Goal: Task Accomplishment & Management: Manage account settings

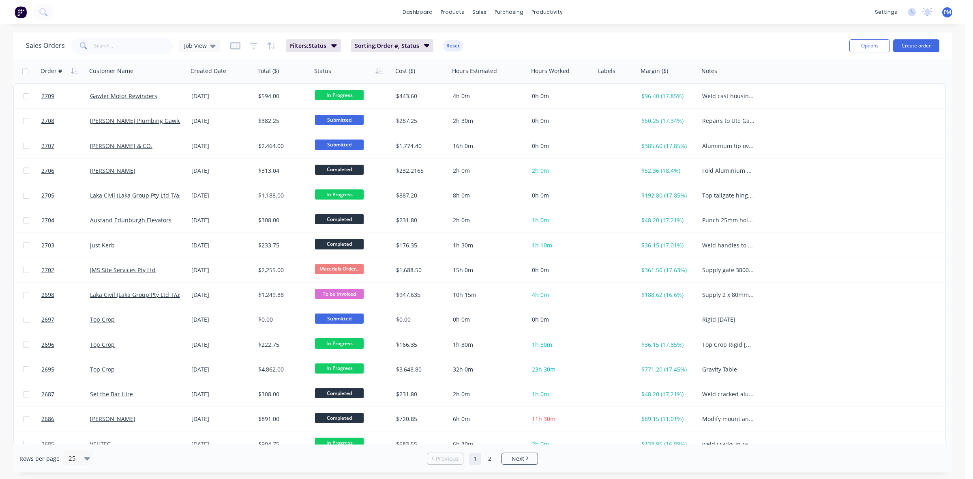
drag, startPoint x: 612, startPoint y: 48, endPoint x: 554, endPoint y: 31, distance: 59.9
click at [554, 31] on div "dashboard products sales purchasing productivity dashboard products Product Cat…" at bounding box center [483, 239] width 966 height 479
drag, startPoint x: 614, startPoint y: 49, endPoint x: 588, endPoint y: 26, distance: 33.9
click at [588, 26] on div "dashboard products sales purchasing productivity dashboard products Product Cat…" at bounding box center [483, 239] width 966 height 479
click at [20, 13] on img at bounding box center [21, 12] width 12 height 12
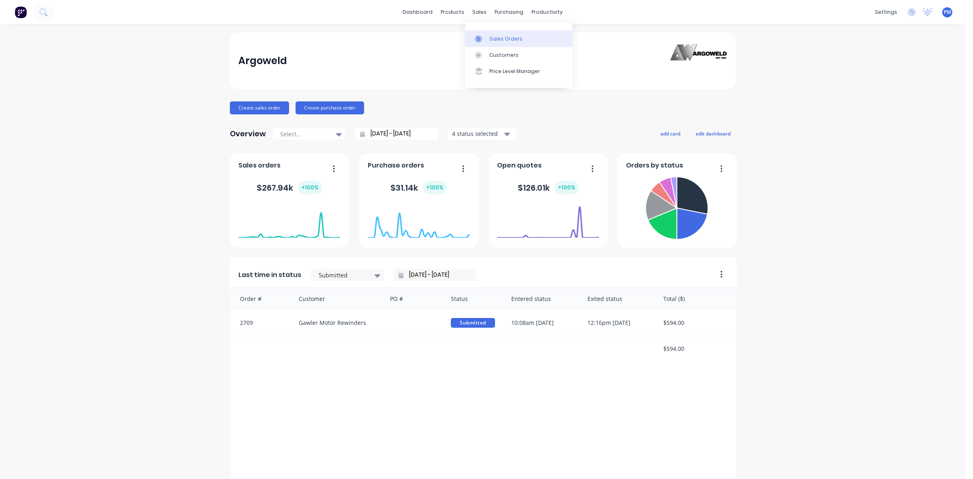
click at [495, 43] on link "Sales Orders" at bounding box center [518, 38] width 107 height 16
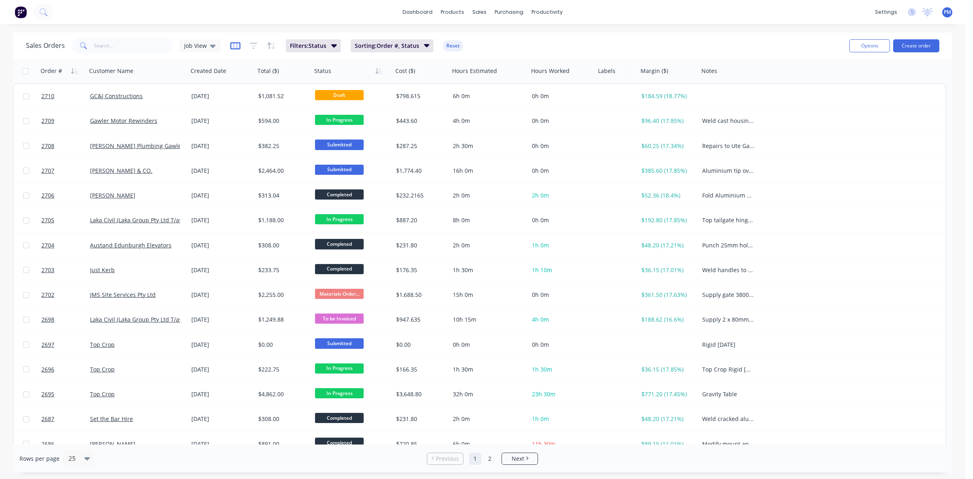
click at [234, 47] on icon "button" at bounding box center [235, 46] width 10 height 8
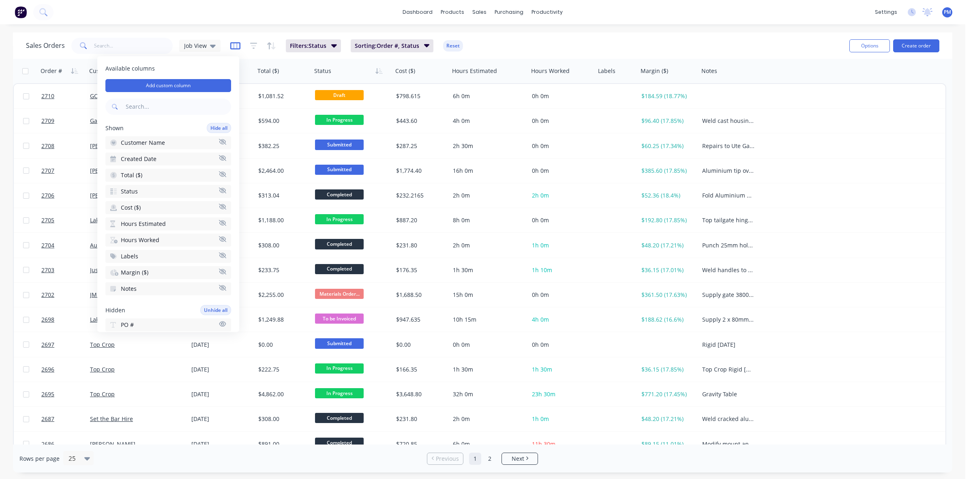
click at [234, 47] on icon "button" at bounding box center [235, 46] width 10 height 8
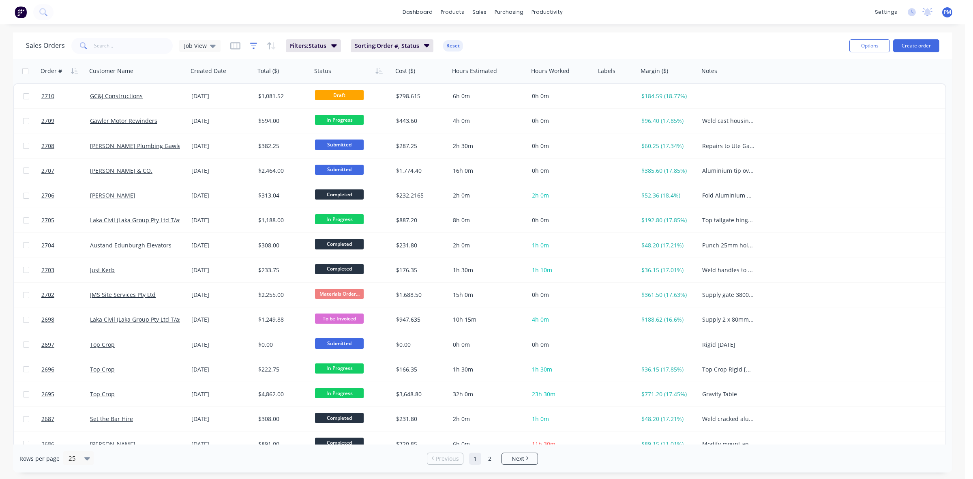
click at [251, 44] on icon "button" at bounding box center [253, 46] width 7 height 8
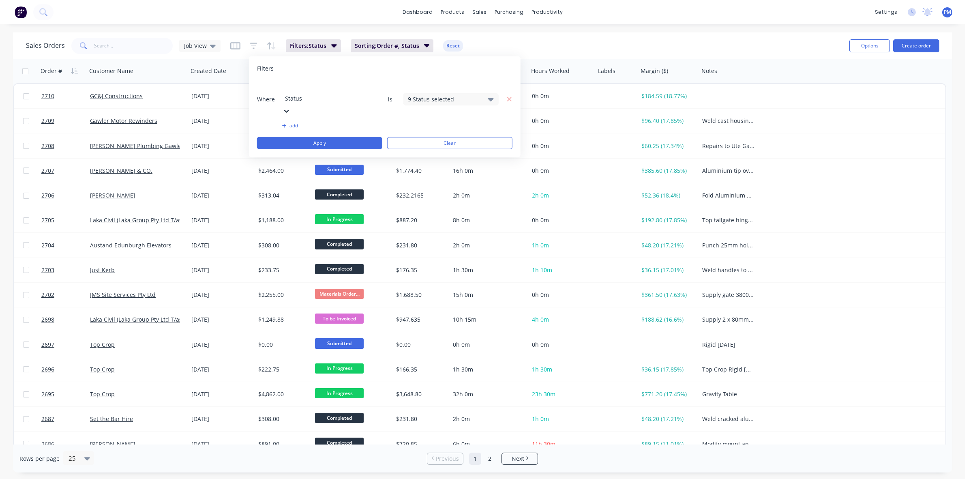
click at [240, 24] on div "dashboard products sales purchasing productivity dashboard products Product Cat…" at bounding box center [483, 239] width 966 height 479
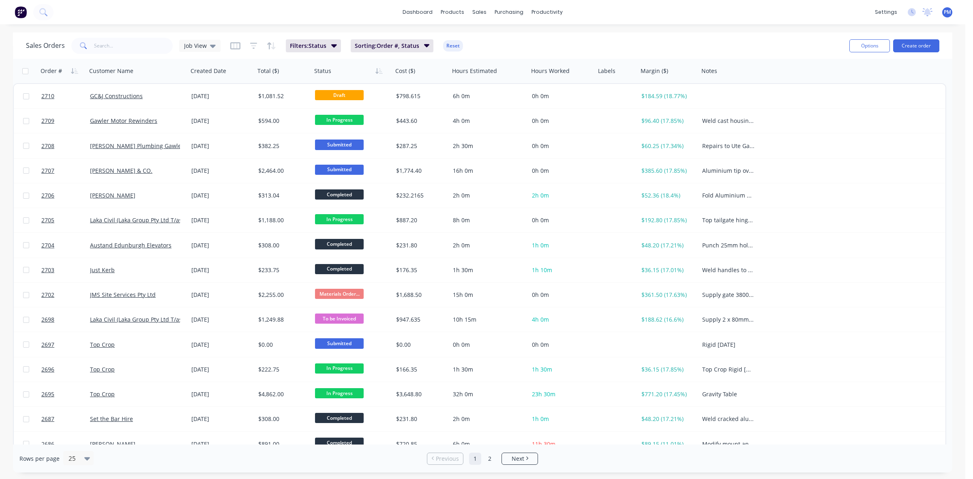
click at [207, 27] on div "dashboard products sales purchasing productivity dashboard products Product Cat…" at bounding box center [483, 239] width 966 height 479
click at [859, 43] on button "Options" at bounding box center [870, 45] width 41 height 13
click at [760, 36] on div "Sales Orders Job View Filters: Status Sorting: Order #, Status Reset" at bounding box center [434, 46] width 817 height 20
click at [911, 12] on icon at bounding box center [912, 12] width 8 height 8
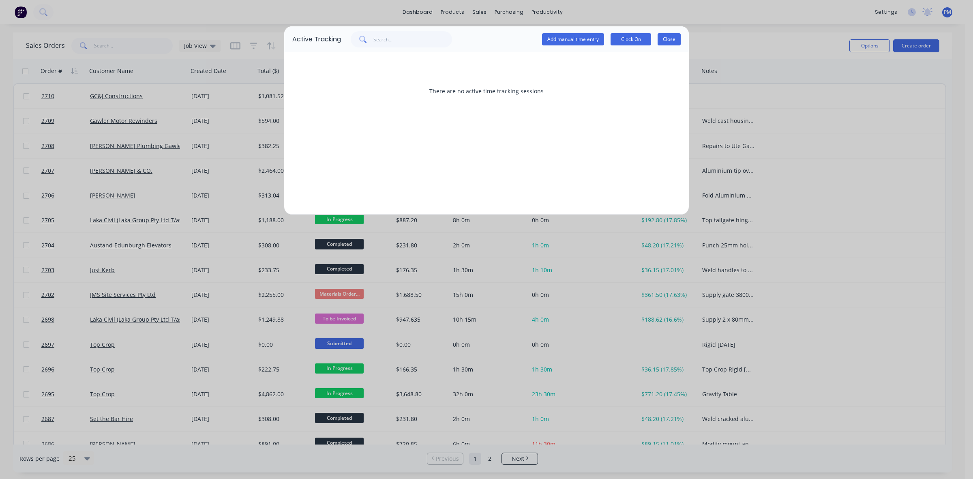
click at [674, 35] on button "Close" at bounding box center [669, 39] width 23 height 12
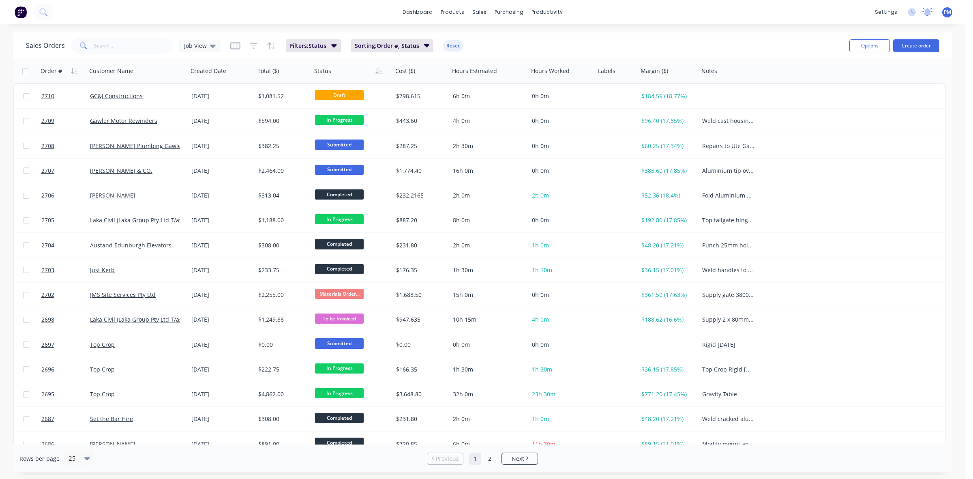
click at [927, 12] on icon at bounding box center [927, 11] width 7 height 6
click at [790, 11] on div "dashboard products sales purchasing productivity dashboard products Product Cat…" at bounding box center [483, 12] width 966 height 24
drag, startPoint x: 40, startPoint y: 11, endPoint x: 263, endPoint y: 26, distance: 223.6
click at [263, 26] on div "dashboard products sales purchasing productivity dashboard products Product Cat…" at bounding box center [483, 239] width 966 height 479
drag, startPoint x: 23, startPoint y: 13, endPoint x: 183, endPoint y: 30, distance: 161.4
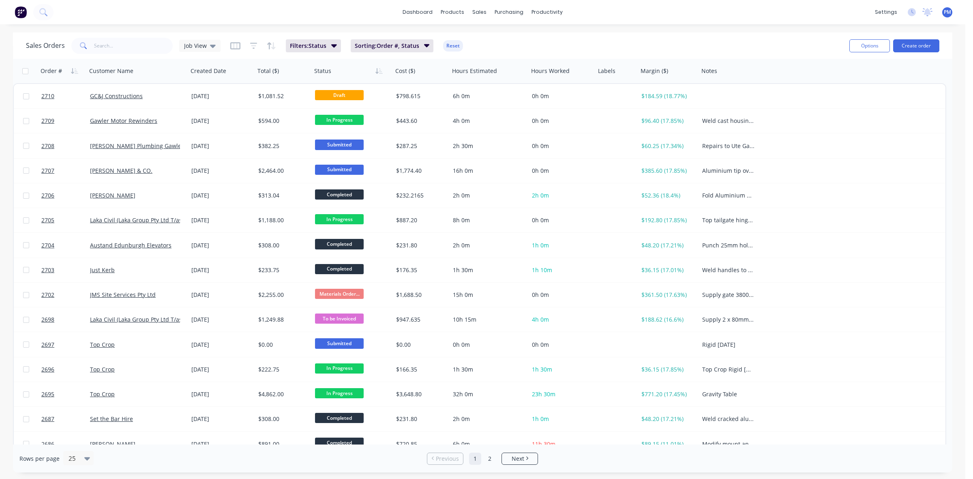
click at [183, 30] on div "dashboard products sales purchasing productivity dashboard products Product Cat…" at bounding box center [483, 239] width 966 height 479
click at [23, 11] on img at bounding box center [21, 12] width 12 height 12
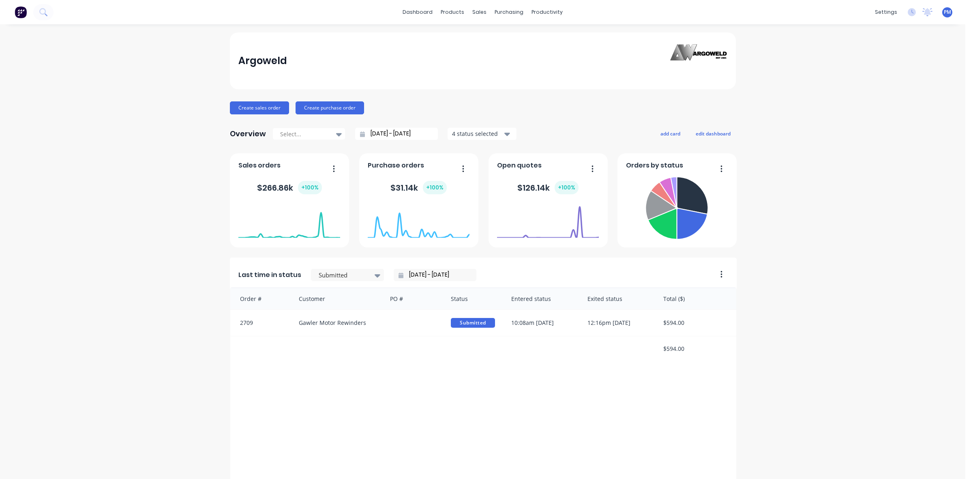
drag, startPoint x: 391, startPoint y: 100, endPoint x: 800, endPoint y: 221, distance: 425.9
click at [800, 221] on div "Argoweld Create sales order Create purchase order Overview Select... [DATE] - […" at bounding box center [483, 400] width 966 height 736
click at [416, 10] on link "dashboard" at bounding box center [418, 12] width 38 height 12
click at [592, 167] on icon "button" at bounding box center [593, 169] width 2 height 8
click at [513, 166] on span "Open quotes" at bounding box center [519, 166] width 45 height 10
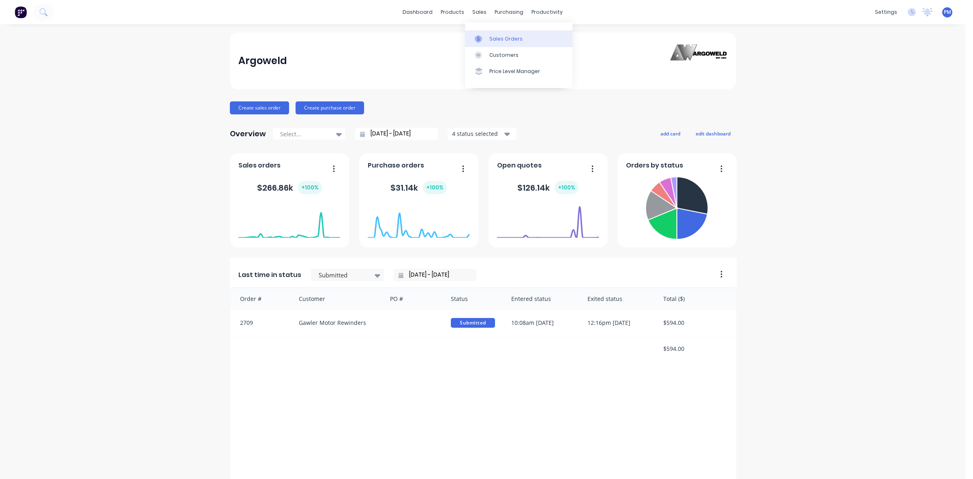
click at [494, 37] on div "Sales Orders" at bounding box center [505, 38] width 33 height 7
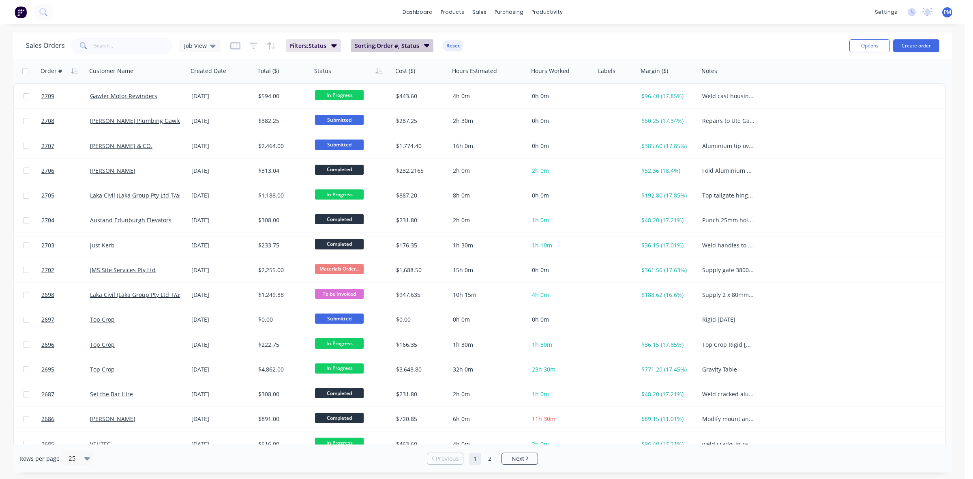
click at [424, 47] on icon "button" at bounding box center [427, 45] width 6 height 9
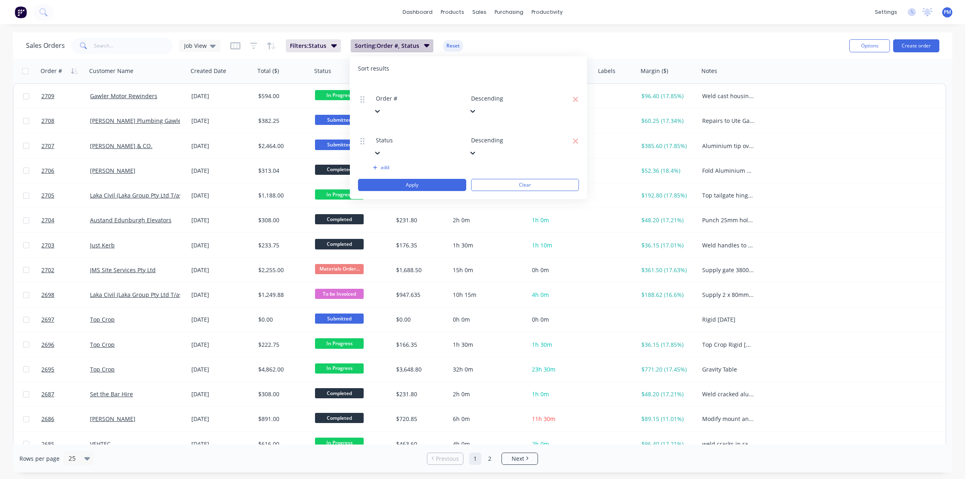
click at [424, 47] on icon "button" at bounding box center [427, 45] width 6 height 9
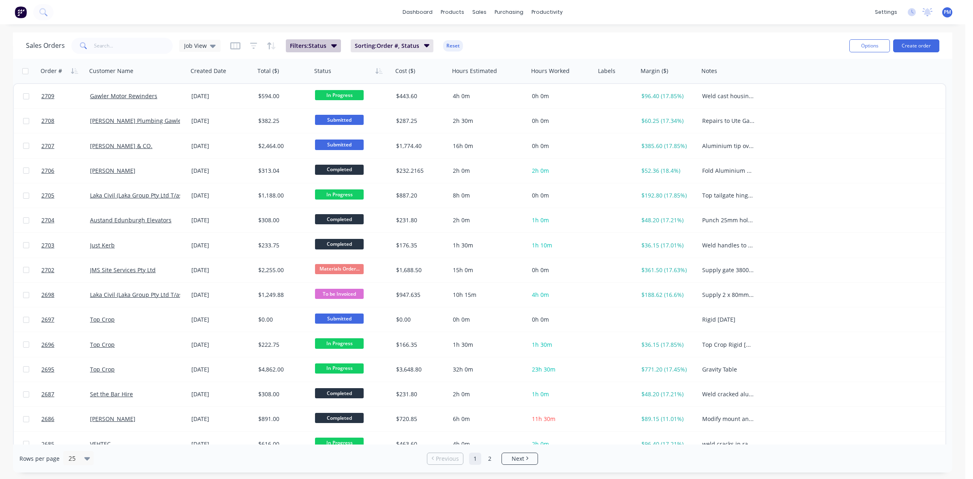
click at [334, 45] on icon "button" at bounding box center [334, 45] width 6 height 3
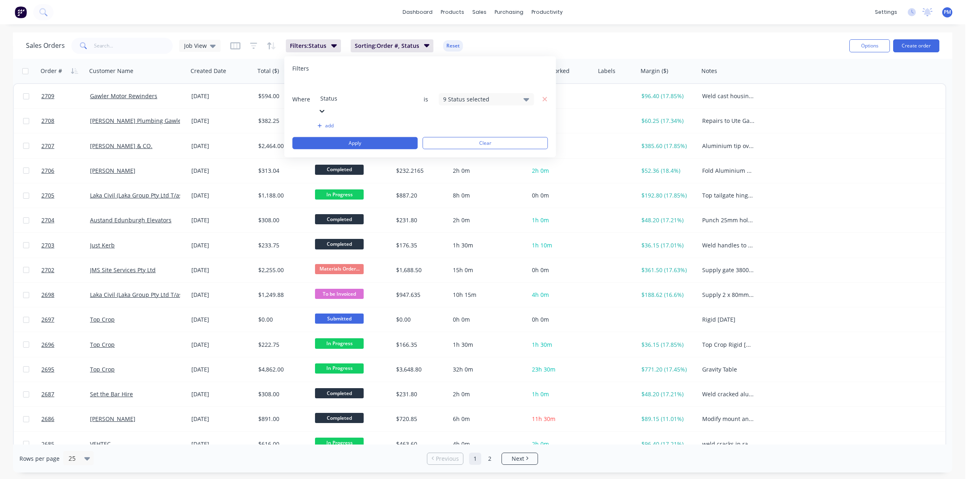
click at [519, 93] on div "9 Status selected" at bounding box center [486, 99] width 95 height 12
click at [453, 182] on div at bounding box center [452, 182] width 16 height 16
click at [385, 137] on button "Apply" at bounding box center [354, 143] width 125 height 12
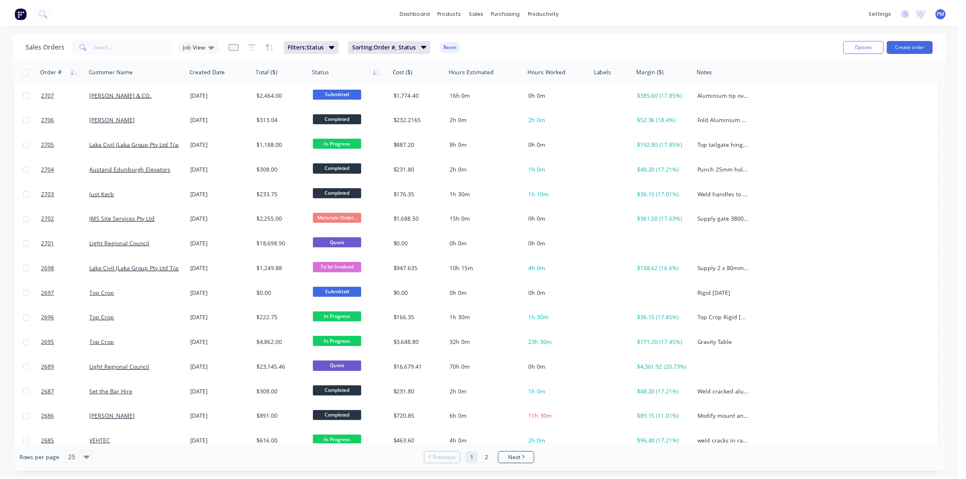
scroll to position [101, 0]
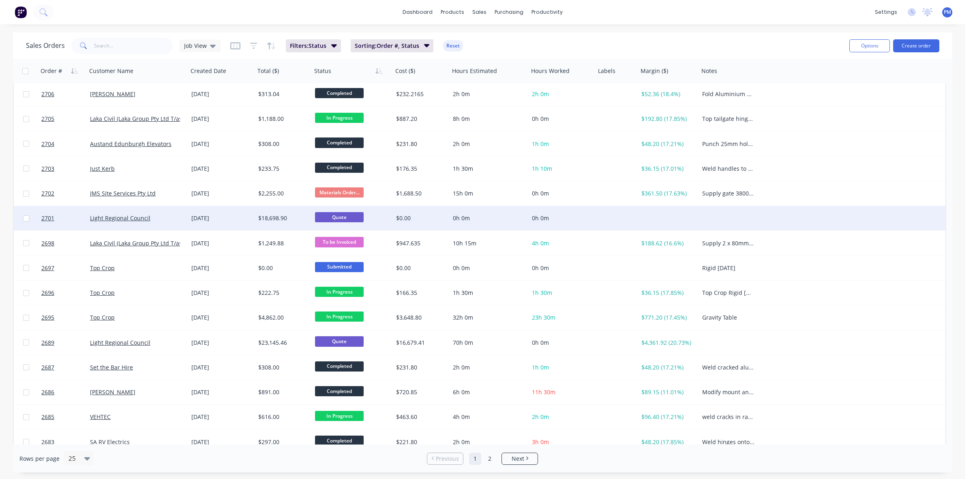
click at [170, 220] on div "Light Regional Council" at bounding box center [135, 218] width 90 height 8
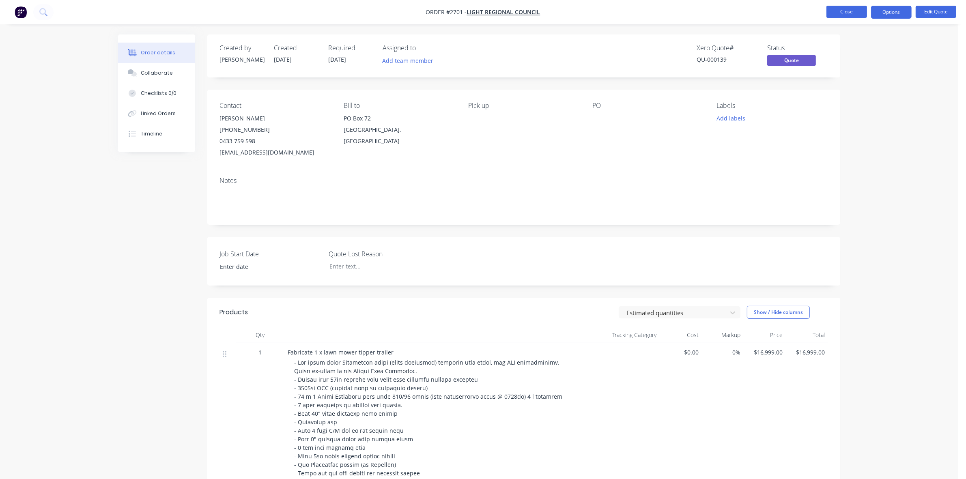
click at [839, 7] on button "Close" at bounding box center [846, 12] width 41 height 12
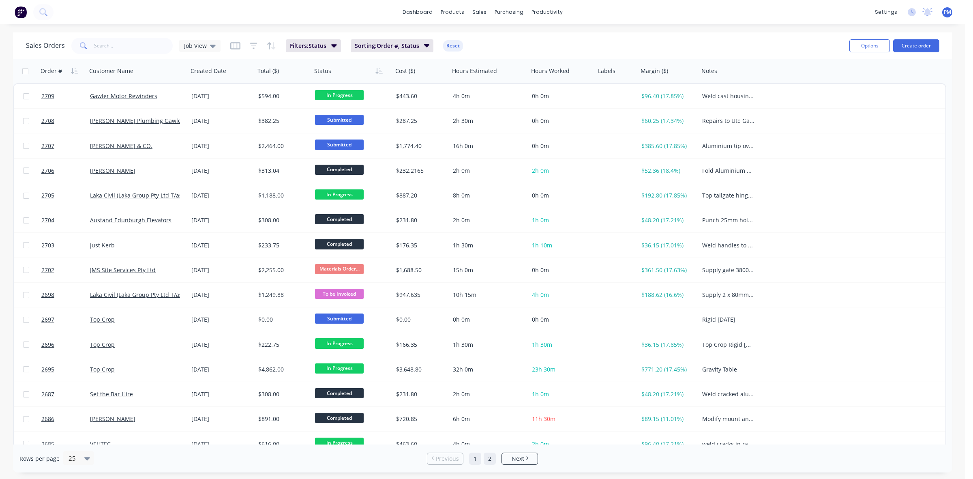
click at [488, 459] on link "2" at bounding box center [490, 459] width 12 height 12
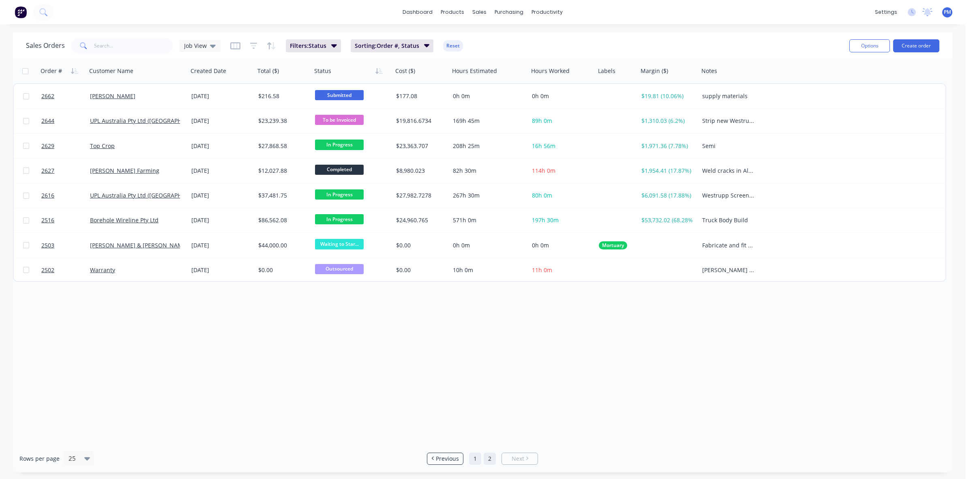
click at [476, 461] on link "1" at bounding box center [475, 459] width 12 height 12
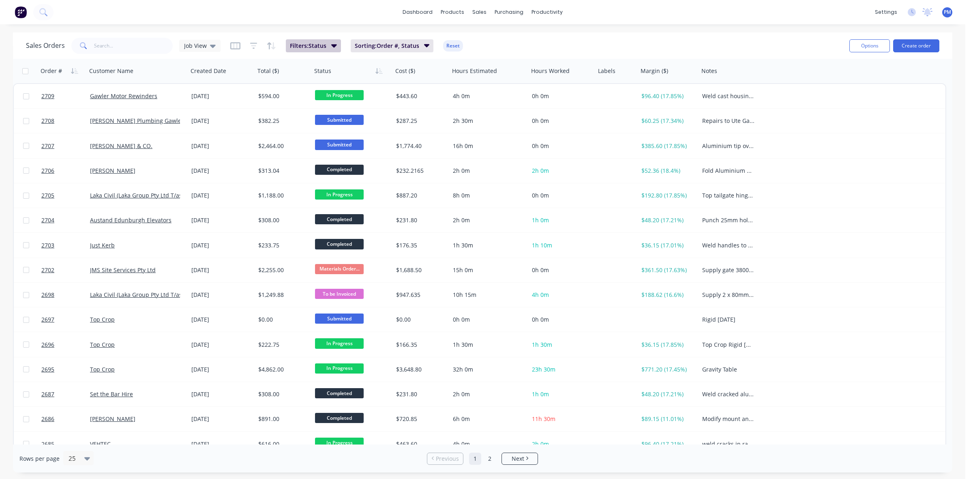
click at [333, 47] on icon "button" at bounding box center [334, 45] width 6 height 3
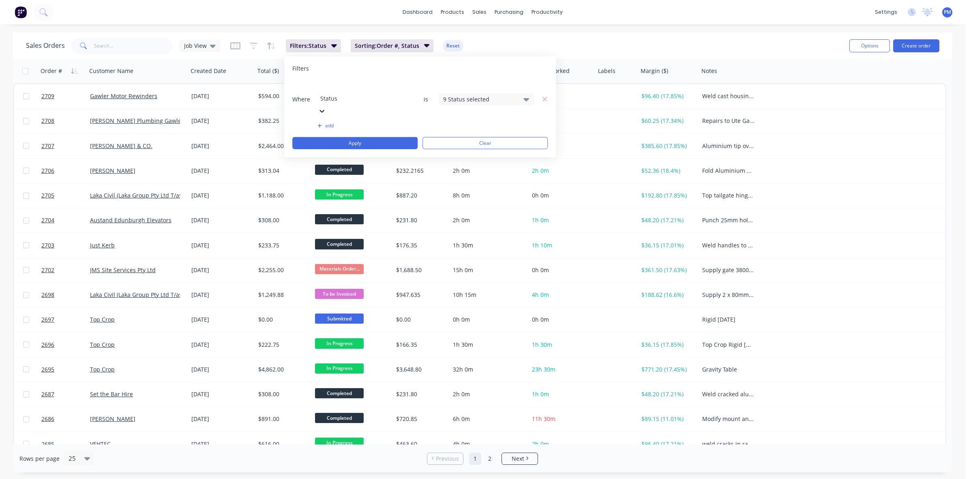
click at [257, 53] on div "Sales Orders Job View Filters: Status Sorting: Order #, Status Reset" at bounding box center [434, 46] width 817 height 20
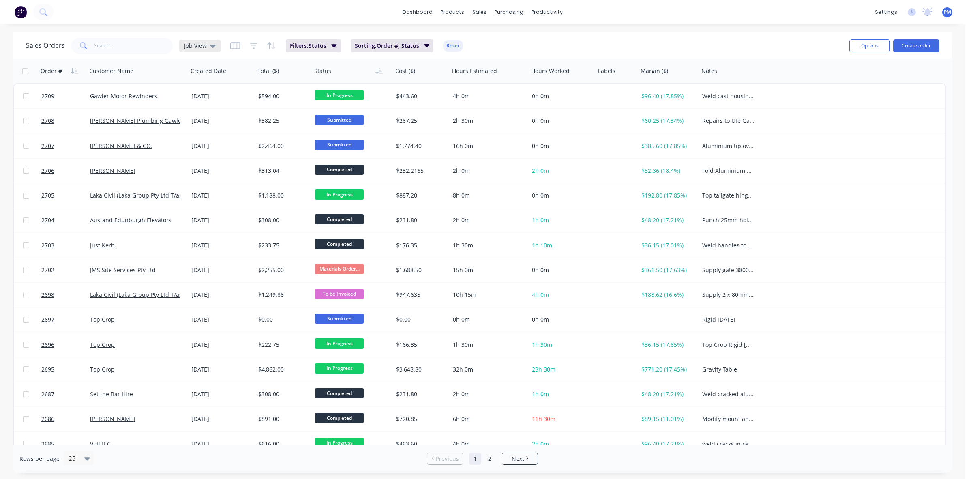
click at [208, 45] on div "Job View" at bounding box center [200, 45] width 32 height 7
click at [210, 45] on icon at bounding box center [213, 45] width 6 height 9
click at [334, 45] on icon "button" at bounding box center [334, 45] width 6 height 3
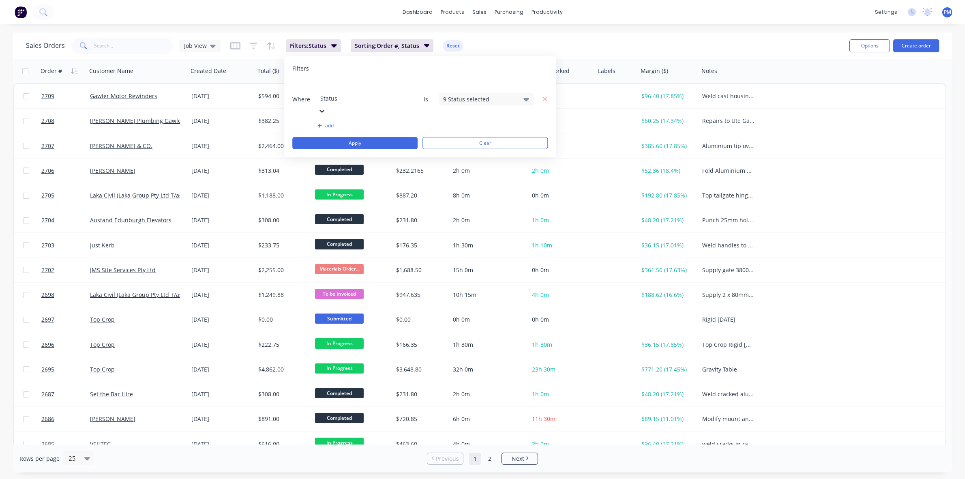
click at [524, 94] on icon at bounding box center [527, 98] width 6 height 9
click at [453, 181] on div at bounding box center [452, 182] width 16 height 16
click at [353, 137] on button "Apply" at bounding box center [354, 143] width 125 height 12
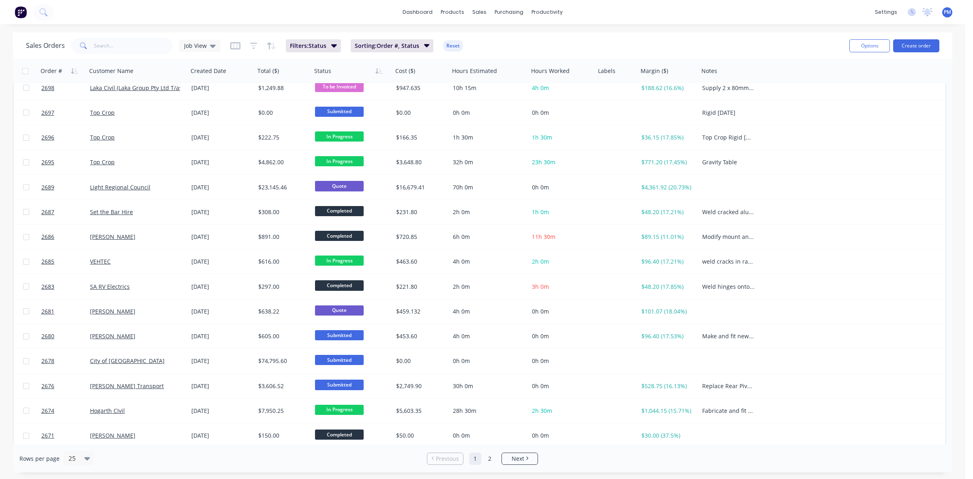
scroll to position [260, 0]
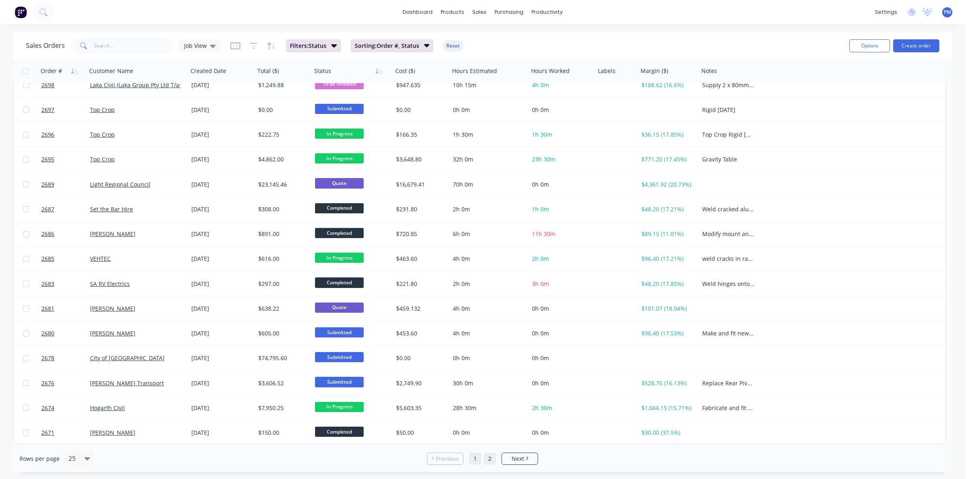
click at [487, 457] on link "2" at bounding box center [490, 459] width 12 height 12
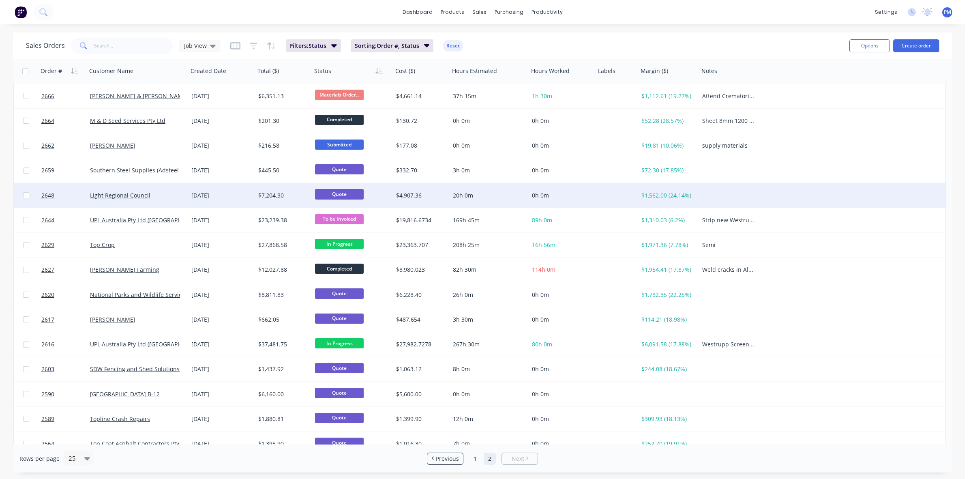
scroll to position [51, 0]
click at [240, 192] on div "[DATE]" at bounding box center [221, 195] width 60 height 8
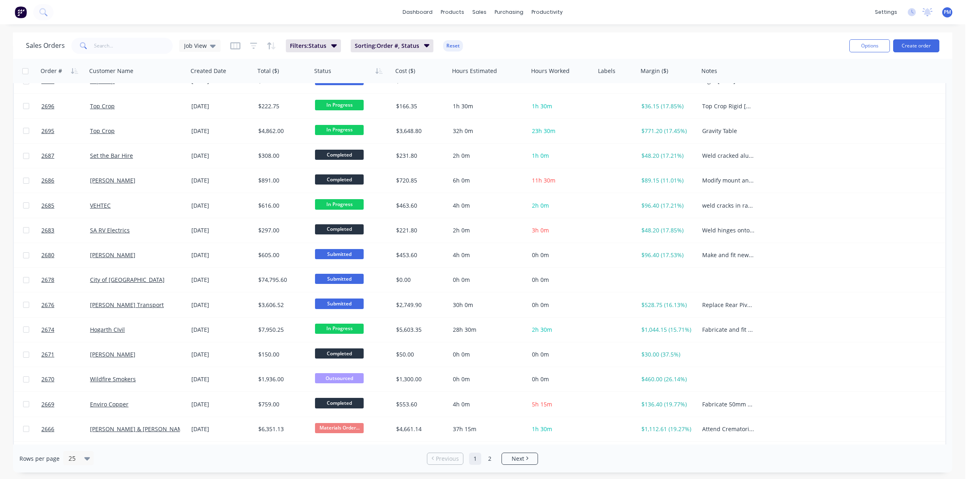
scroll to position [260, 0]
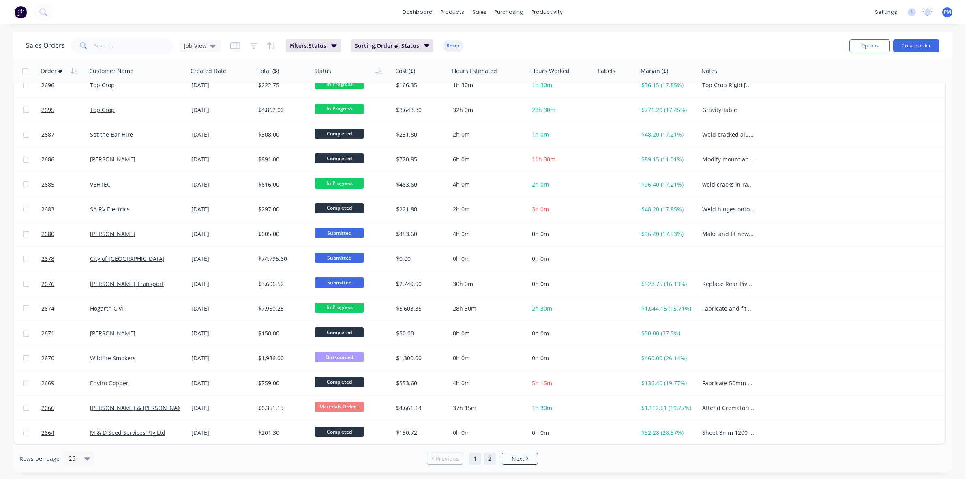
click at [491, 461] on link "2" at bounding box center [490, 459] width 12 height 12
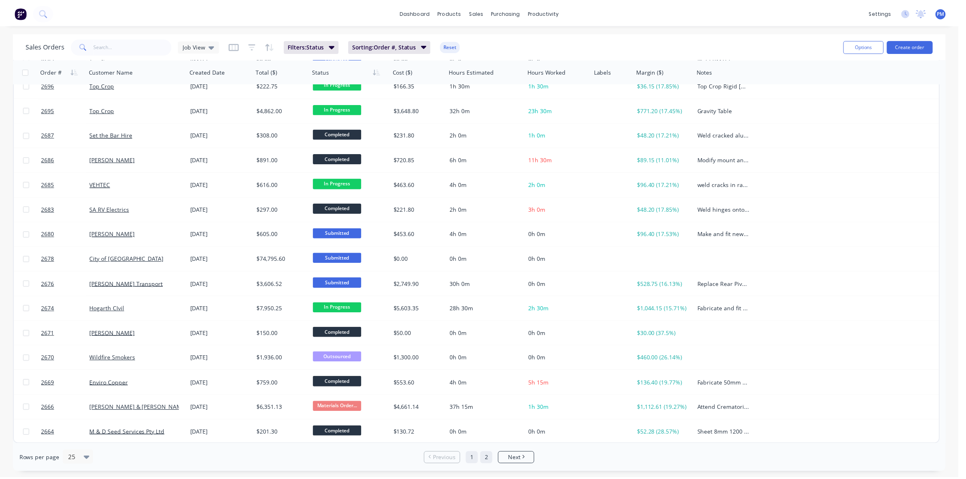
scroll to position [0, 0]
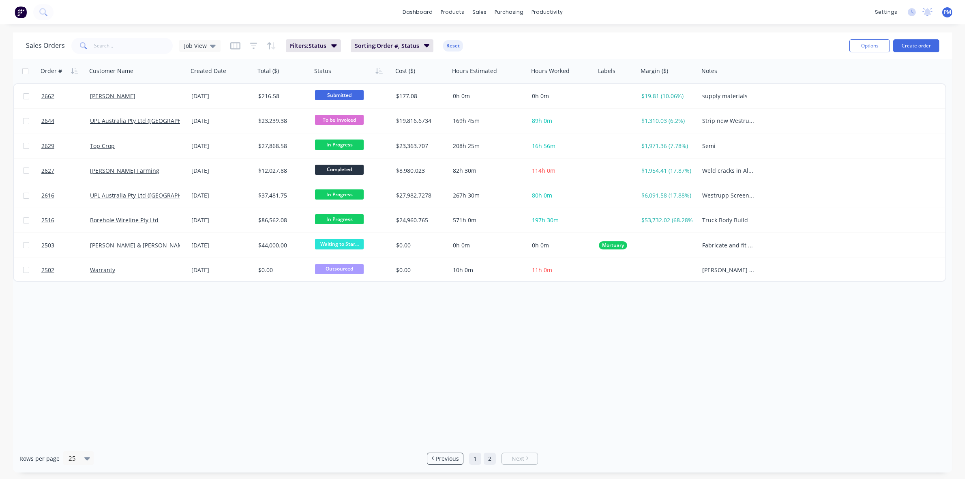
click at [475, 456] on link "1" at bounding box center [475, 459] width 12 height 12
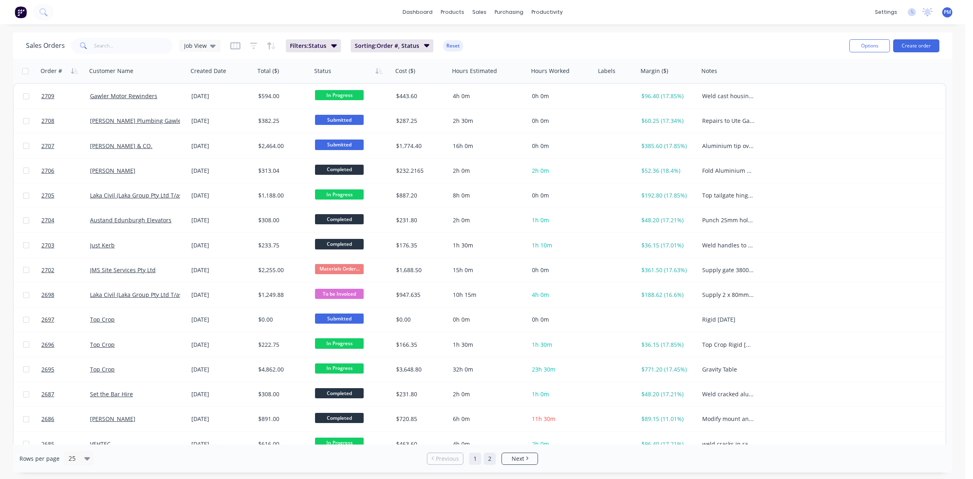
click at [487, 457] on link "2" at bounding box center [490, 459] width 12 height 12
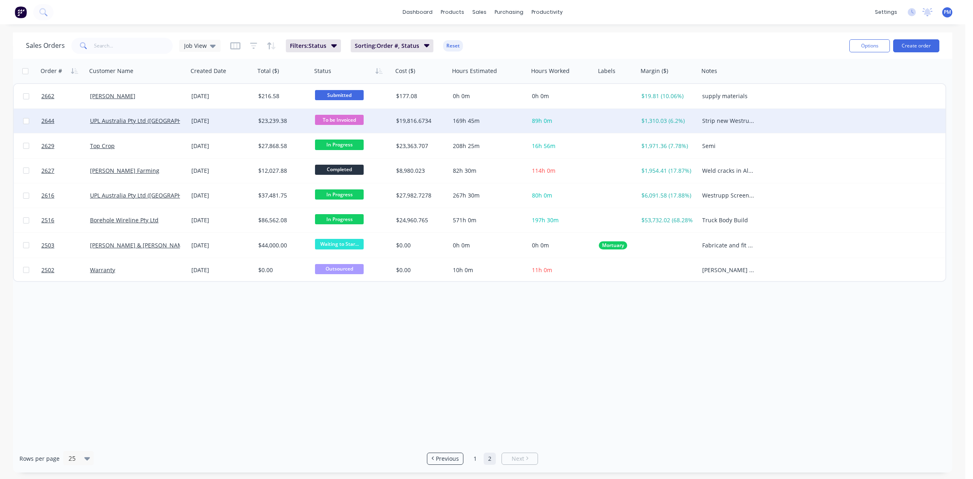
click at [232, 120] on div "[DATE]" at bounding box center [221, 121] width 60 height 8
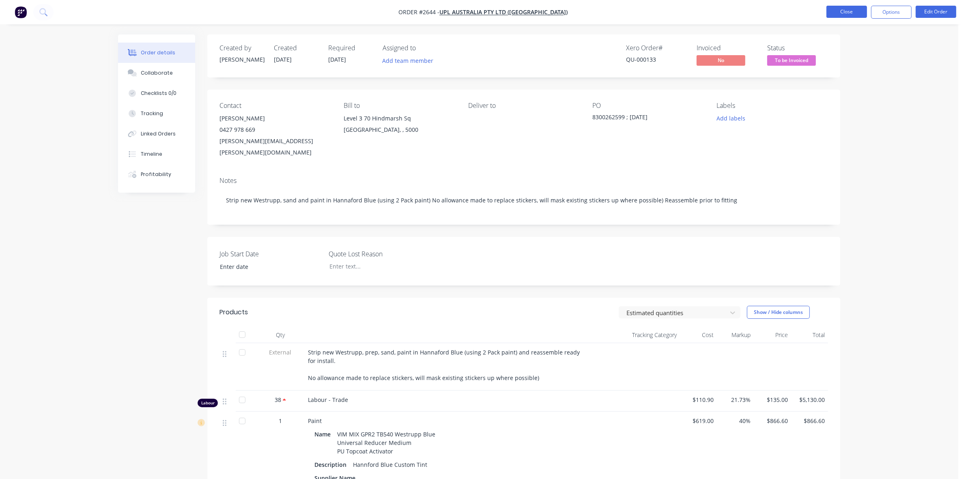
click at [840, 13] on button "Close" at bounding box center [846, 12] width 41 height 12
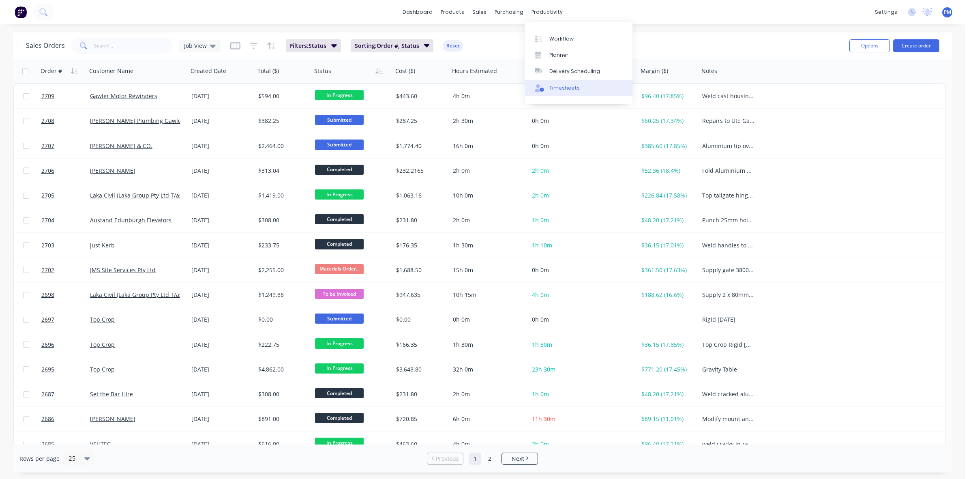
click at [562, 86] on div "Timesheets" at bounding box center [564, 87] width 30 height 7
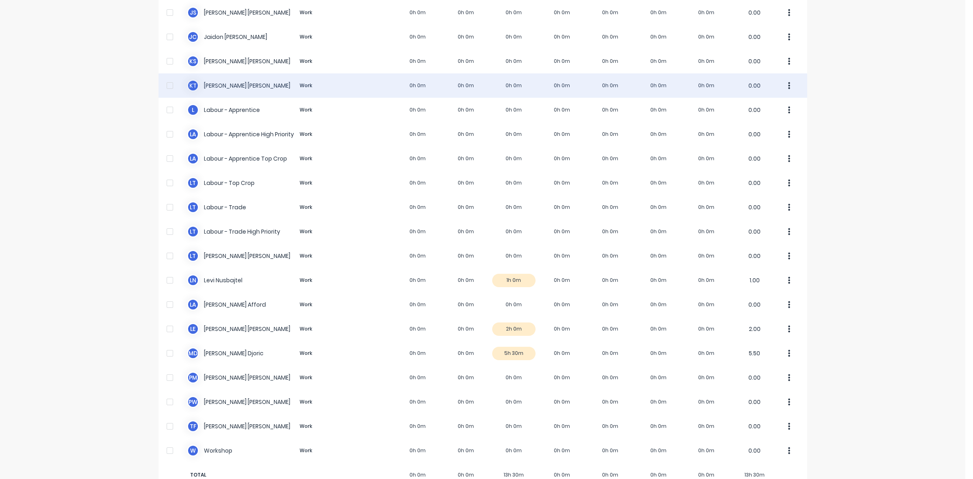
scroll to position [153, 0]
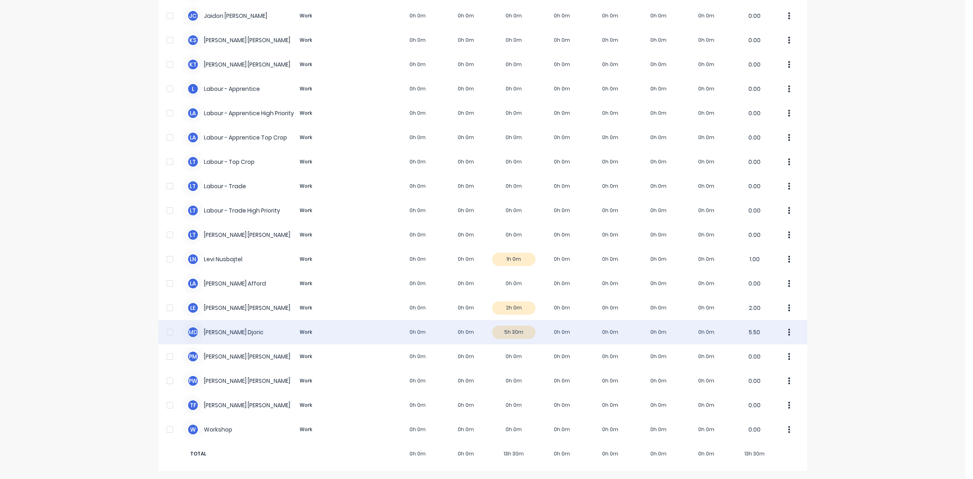
click at [522, 333] on div "M D [PERSON_NAME] Work 0h 0m 0h 0m 5h 30m 0h 0m 0h 0m 0h 0m 0h 0m 5.50" at bounding box center [483, 332] width 649 height 24
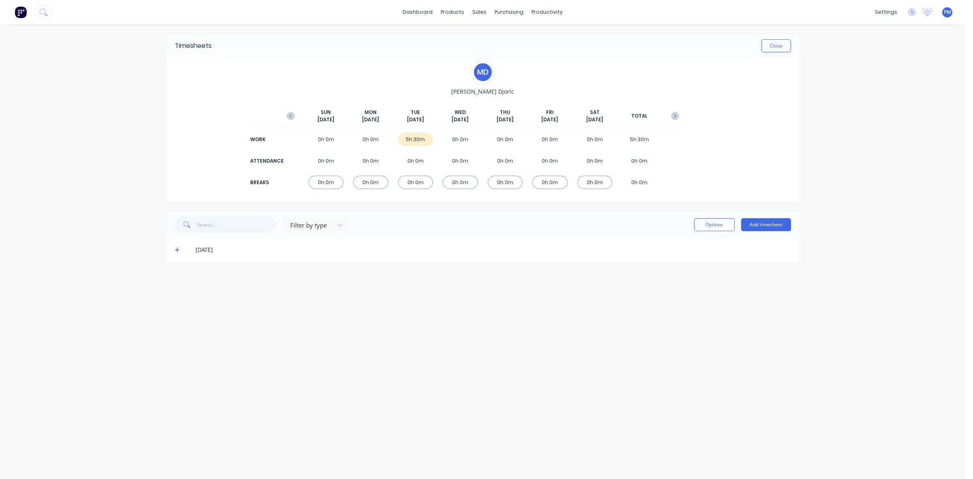
click at [177, 251] on icon at bounding box center [177, 250] width 5 height 5
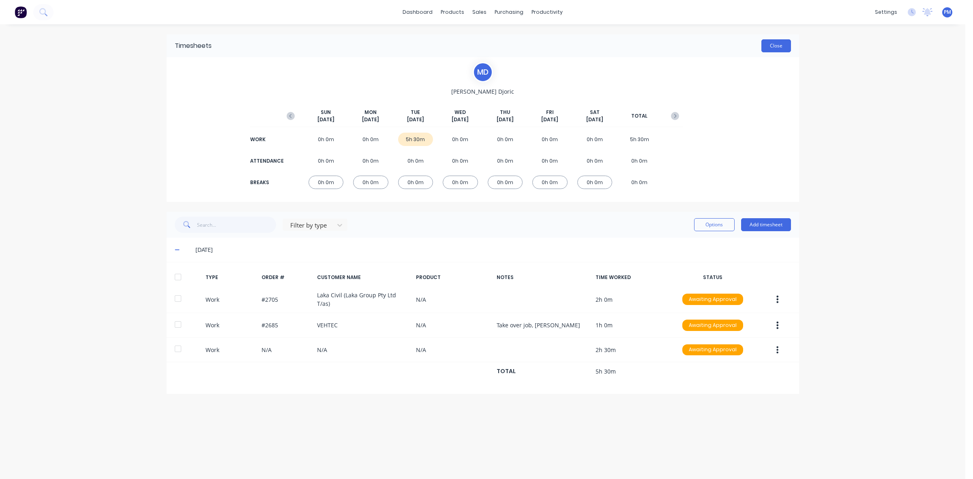
click at [779, 47] on button "Close" at bounding box center [777, 45] width 30 height 13
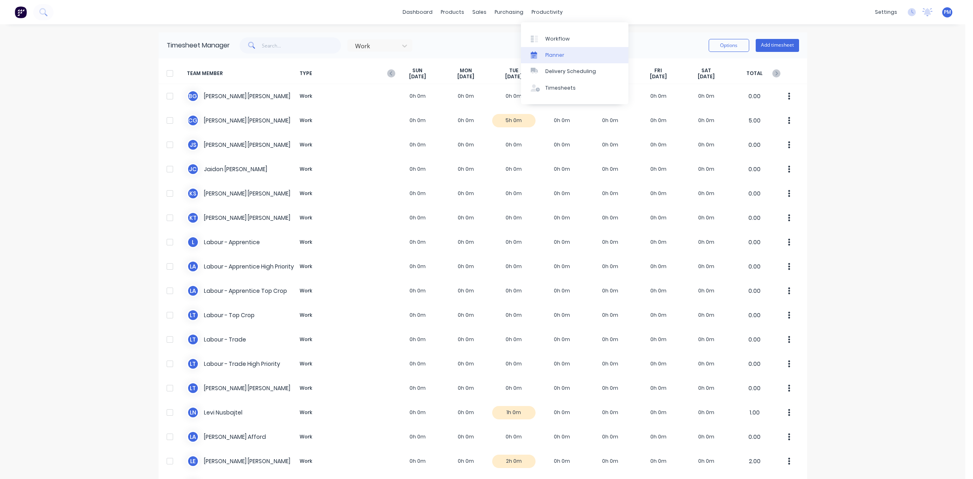
click at [558, 54] on div "Planner" at bounding box center [554, 55] width 19 height 7
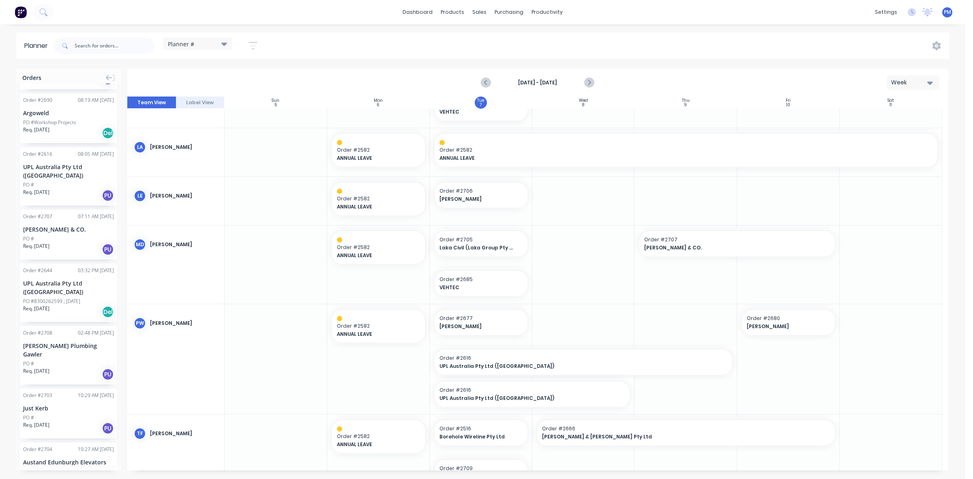
scroll to position [608, 0]
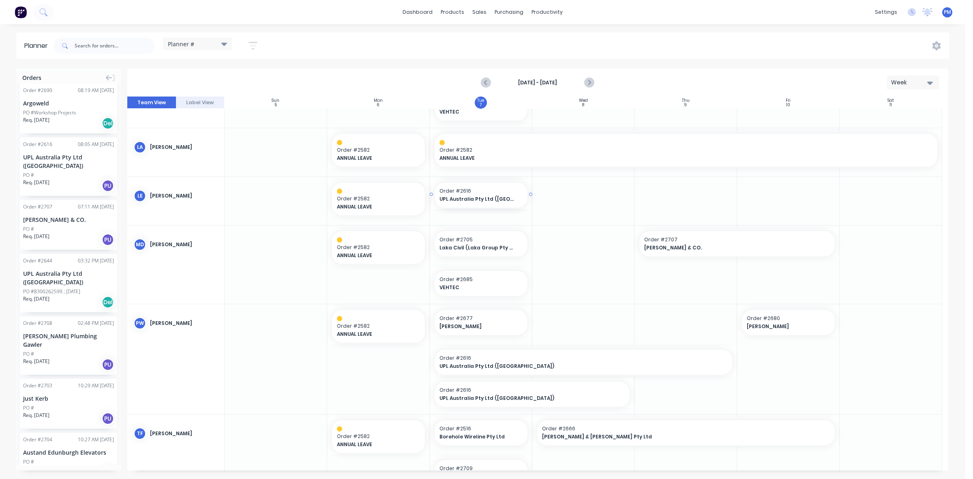
drag, startPoint x: 50, startPoint y: 164, endPoint x: 460, endPoint y: 203, distance: 412.2
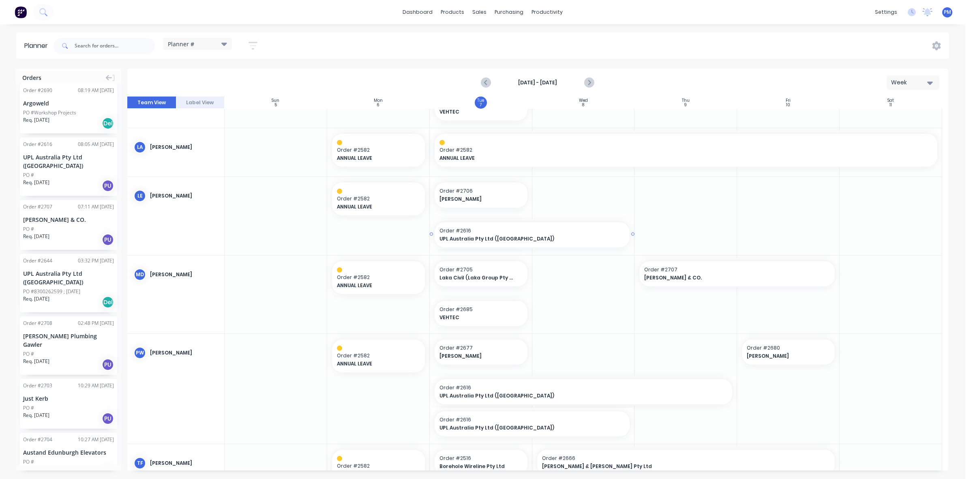
drag, startPoint x: 530, startPoint y: 234, endPoint x: 610, endPoint y: 232, distance: 80.7
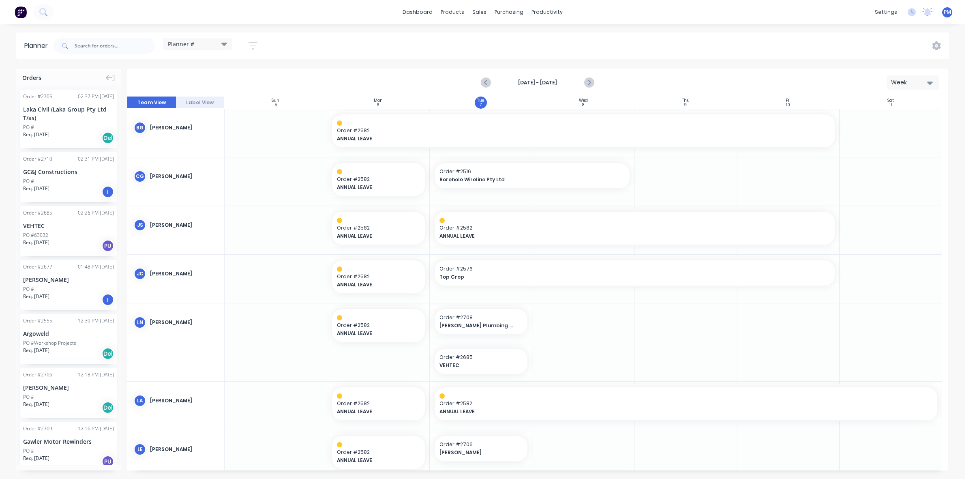
scroll to position [0, 0]
click at [57, 179] on div "PO #" at bounding box center [68, 181] width 91 height 7
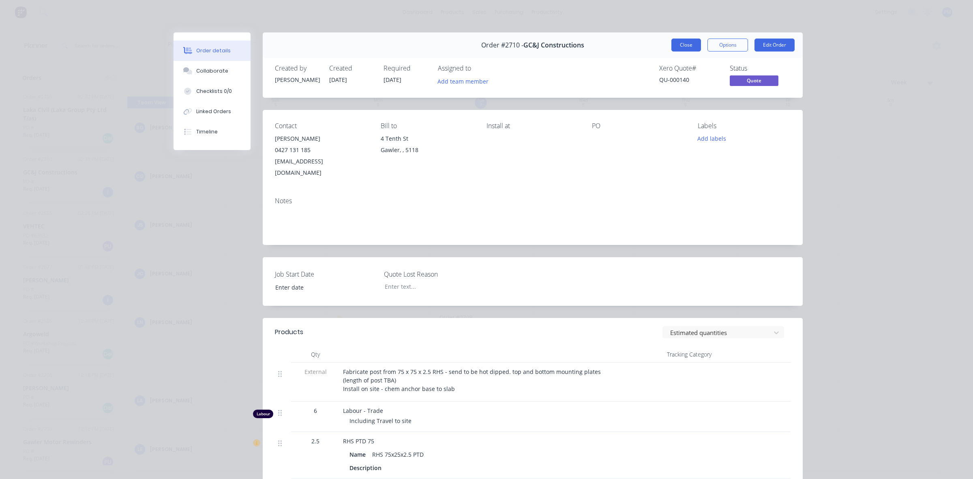
click at [682, 43] on button "Close" at bounding box center [687, 45] width 30 height 13
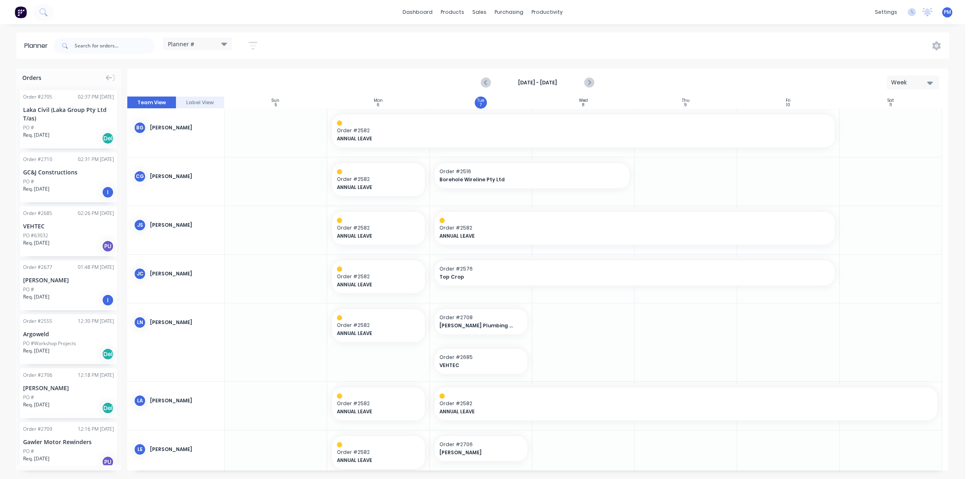
click at [70, 126] on div "PO #" at bounding box center [68, 127] width 91 height 7
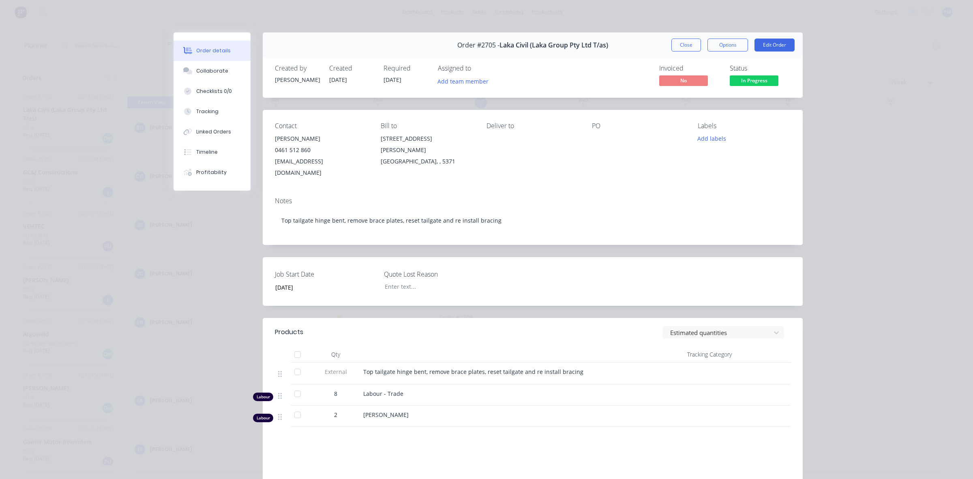
drag, startPoint x: 682, startPoint y: 43, endPoint x: 615, endPoint y: 49, distance: 66.8
click at [615, 49] on div "Order #2705 - Laka Civil (Laka Group Pty Ltd T/as) Close Options Edit Order" at bounding box center [533, 45] width 540 height 26
drag, startPoint x: 615, startPoint y: 49, endPoint x: 589, endPoint y: 73, distance: 35.9
click at [589, 73] on div "Invoiced No Status In Progress" at bounding box center [655, 76] width 272 height 24
click at [196, 112] on div "Tracking" at bounding box center [207, 111] width 22 height 7
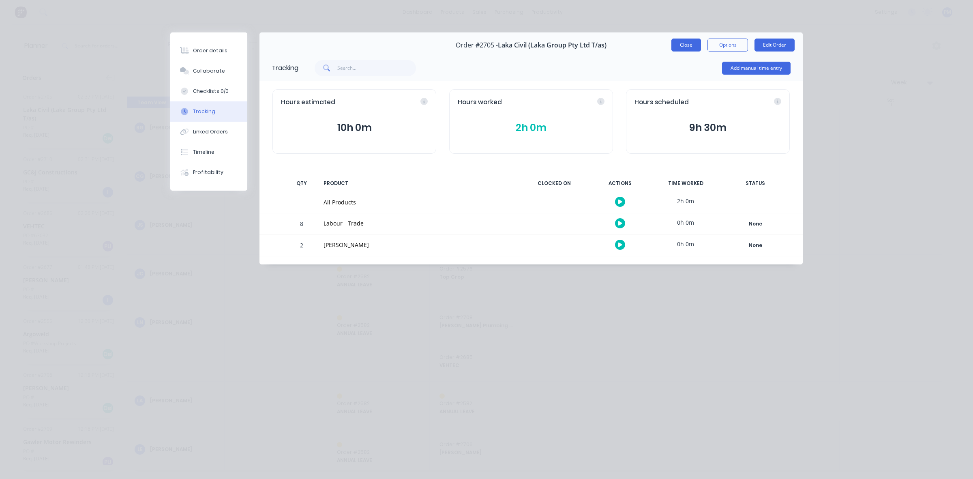
click at [688, 44] on button "Close" at bounding box center [687, 45] width 30 height 13
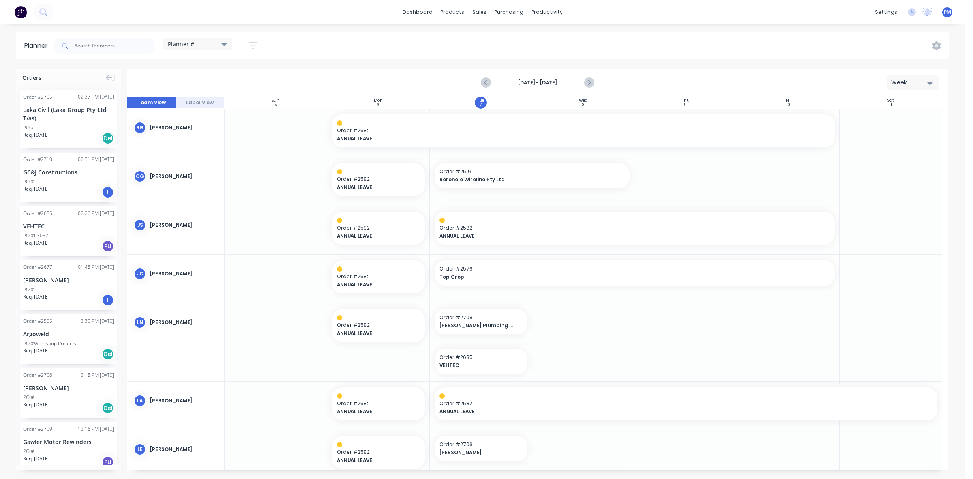
click at [60, 133] on div "Req. [DATE] Del" at bounding box center [68, 138] width 91 height 14
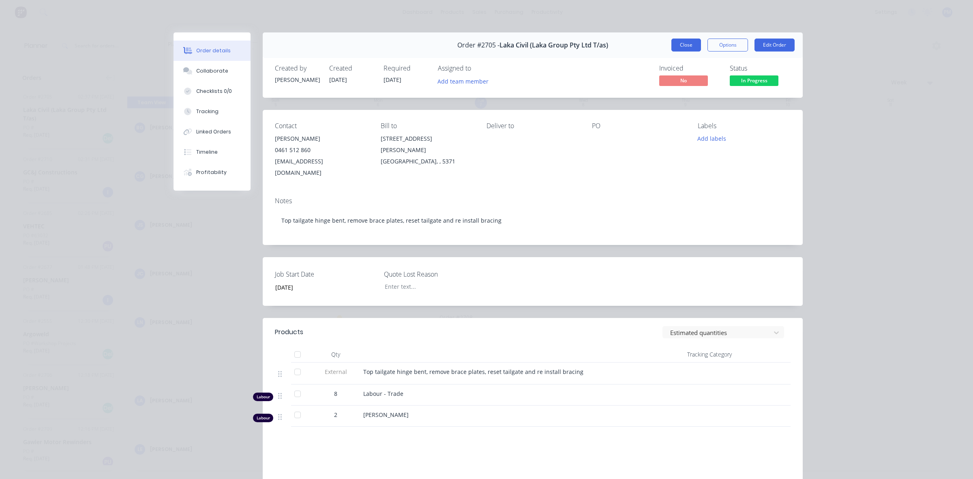
click at [684, 45] on button "Close" at bounding box center [687, 45] width 30 height 13
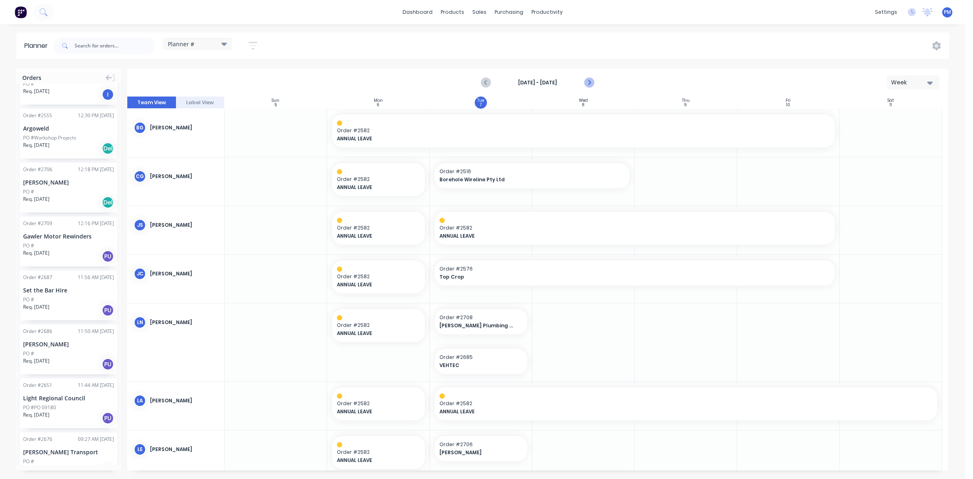
click at [591, 80] on icon "Next page" at bounding box center [589, 83] width 10 height 10
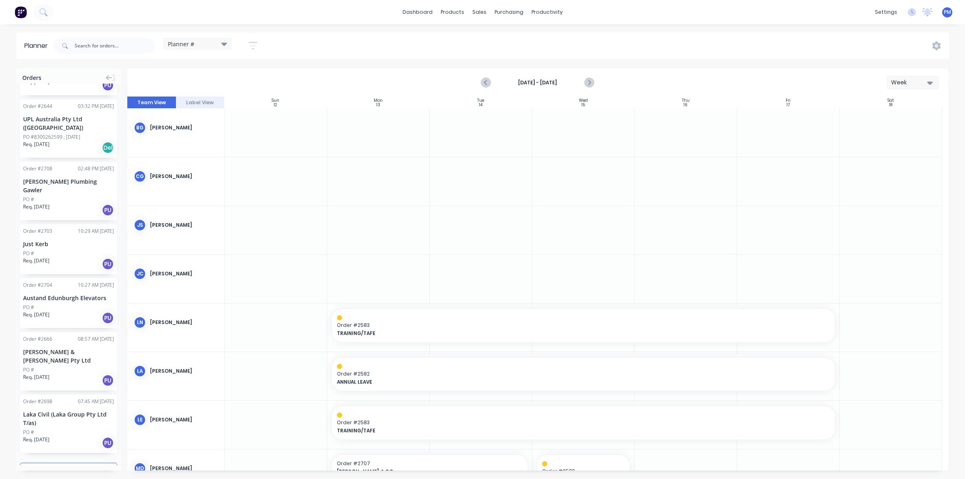
scroll to position [763, 0]
click at [41, 462] on button "Load more orders" at bounding box center [68, 469] width 97 height 14
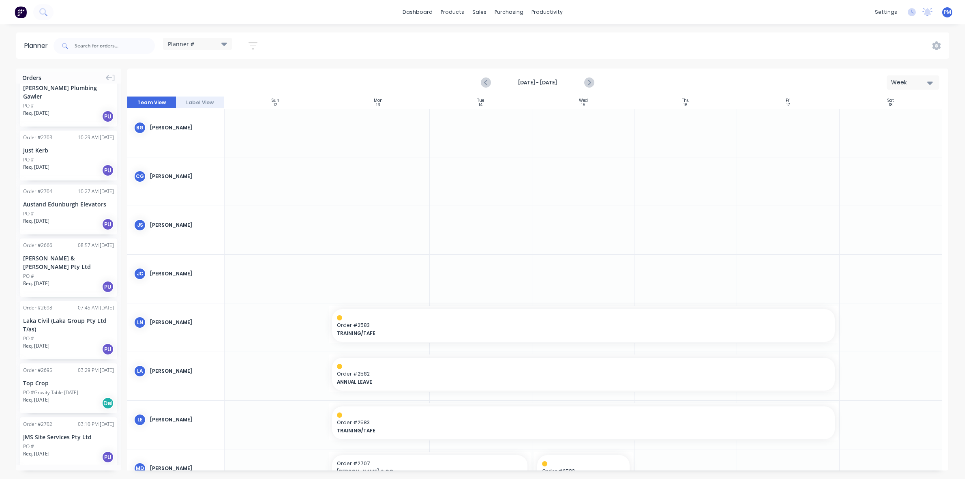
scroll to position [915, 0]
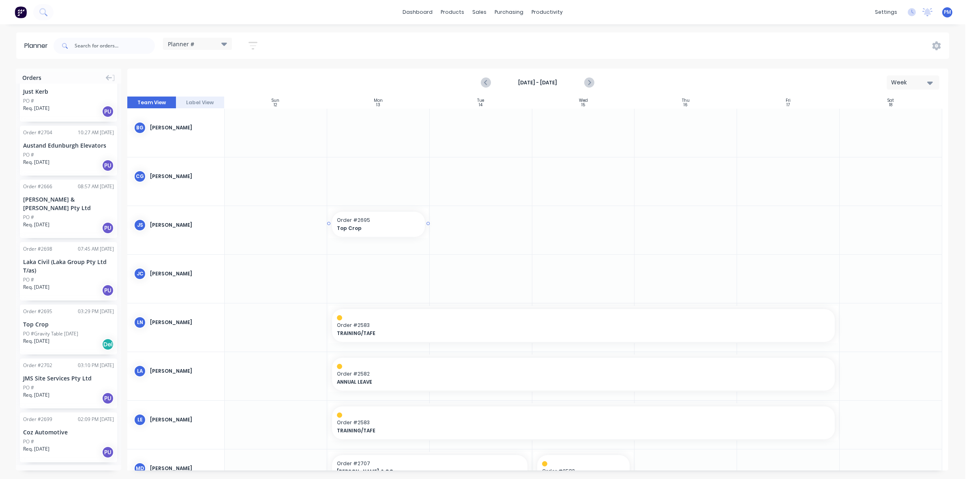
drag, startPoint x: 55, startPoint y: 305, endPoint x: 353, endPoint y: 242, distance: 305.1
drag, startPoint x: 426, startPoint y: 222, endPoint x: 772, endPoint y: 238, distance: 346.3
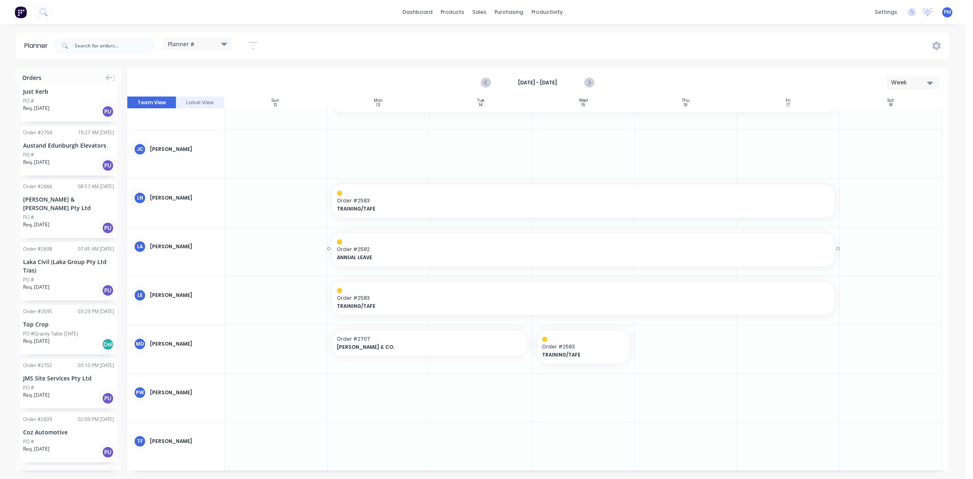
scroll to position [131, 0]
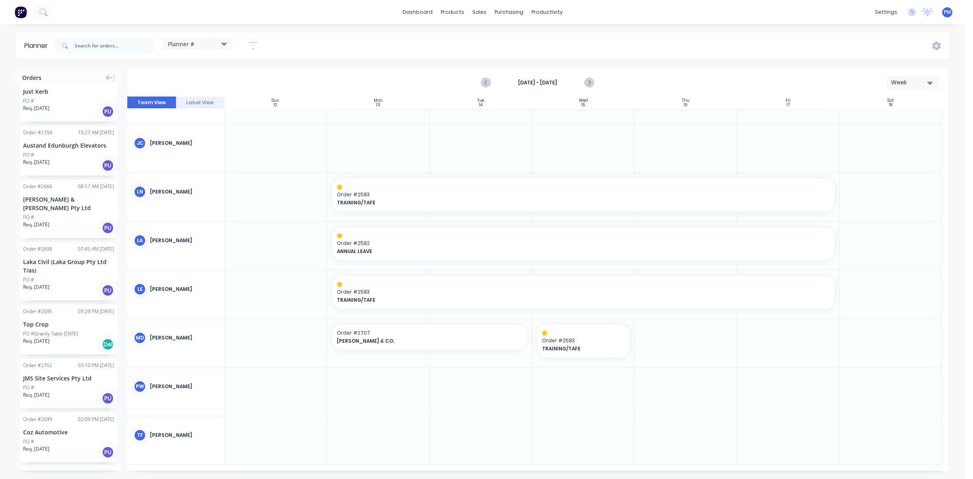
click at [54, 374] on div "JMS Site Services Pty Ltd" at bounding box center [68, 378] width 91 height 9
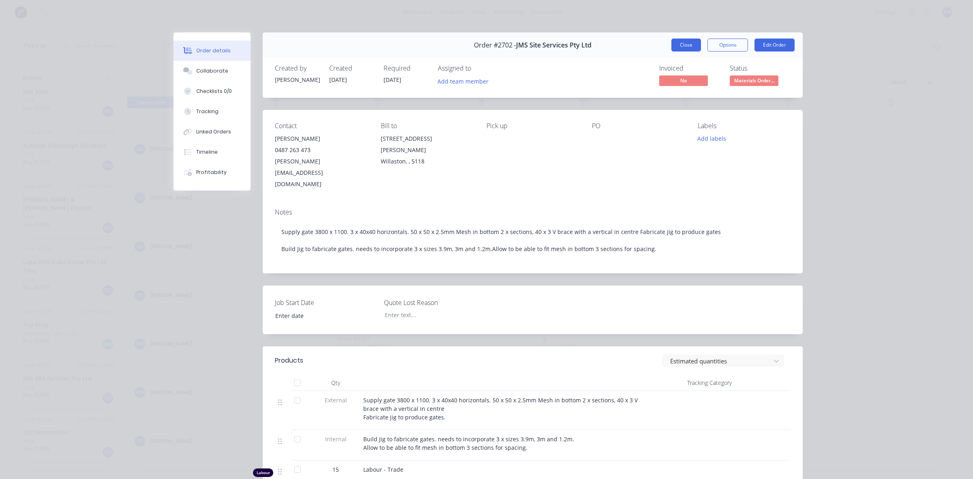
click at [678, 43] on button "Close" at bounding box center [687, 45] width 30 height 13
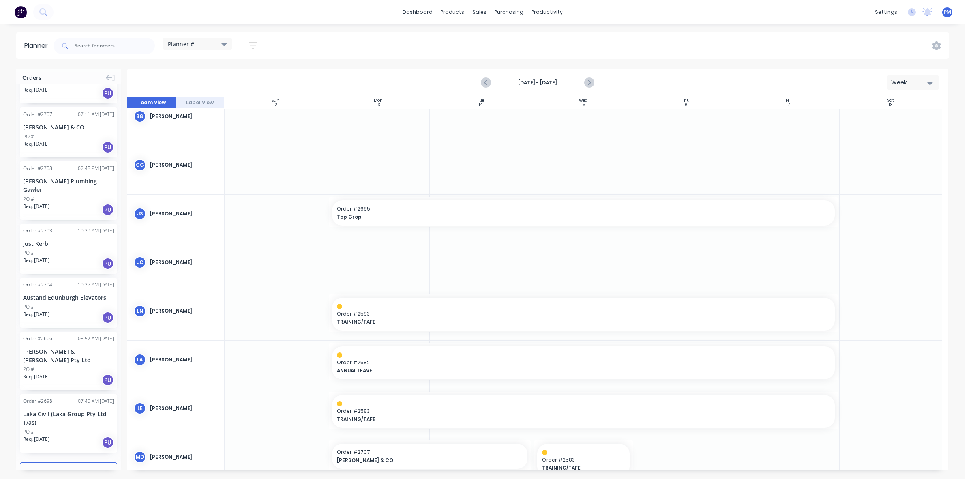
scroll to position [0, 0]
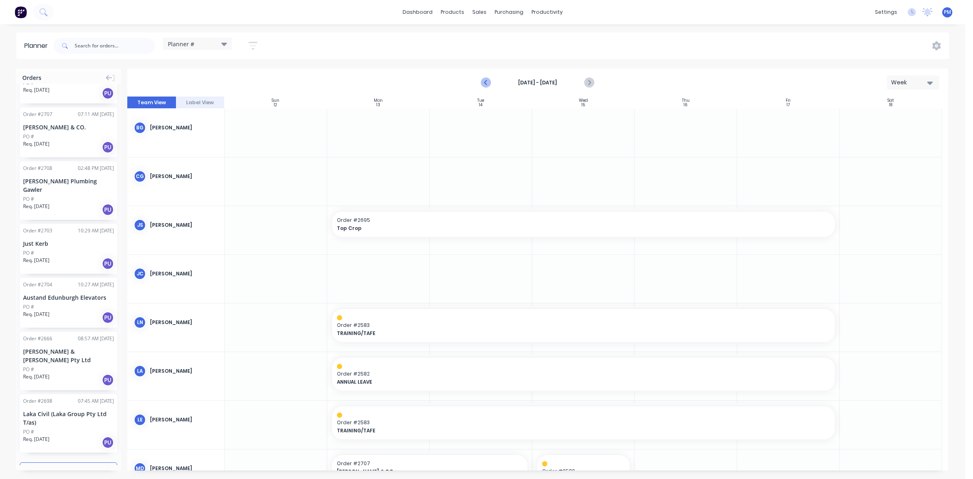
click at [485, 80] on icon "Previous page" at bounding box center [487, 83] width 10 height 10
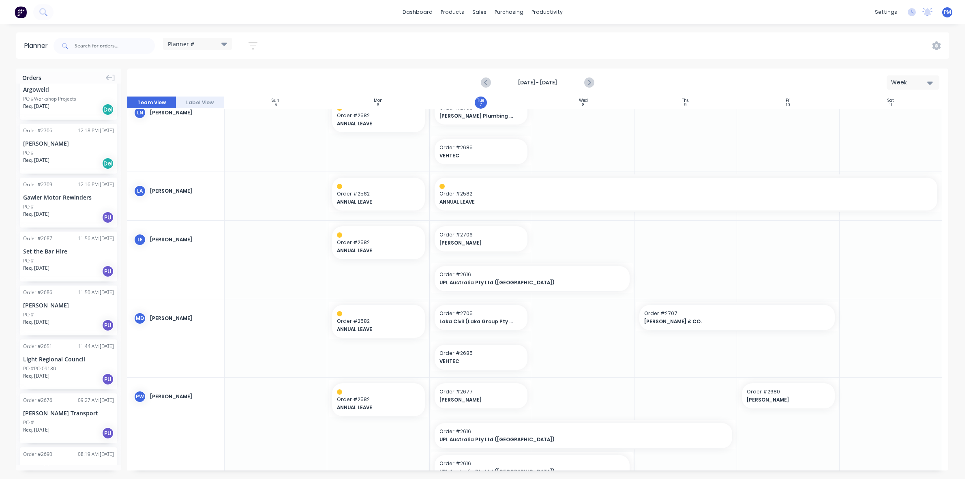
scroll to position [159, 0]
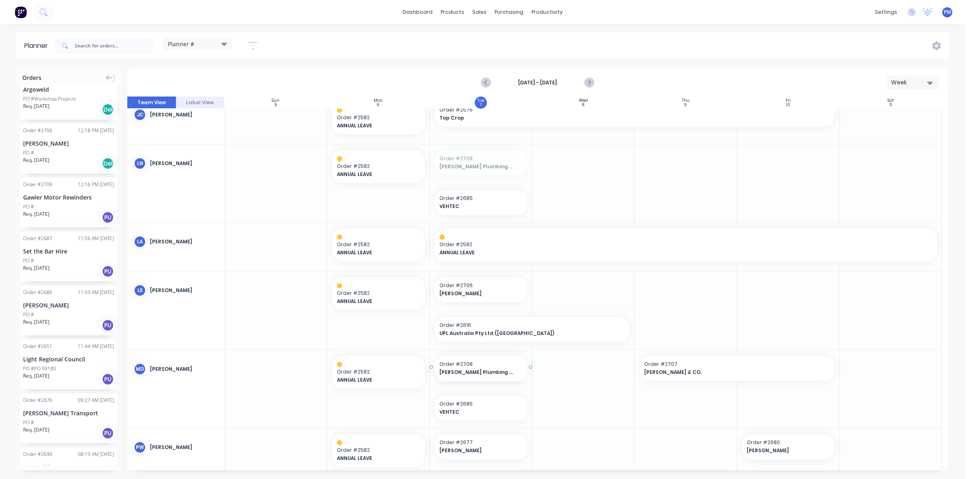
drag, startPoint x: 472, startPoint y: 159, endPoint x: 483, endPoint y: 382, distance: 223.7
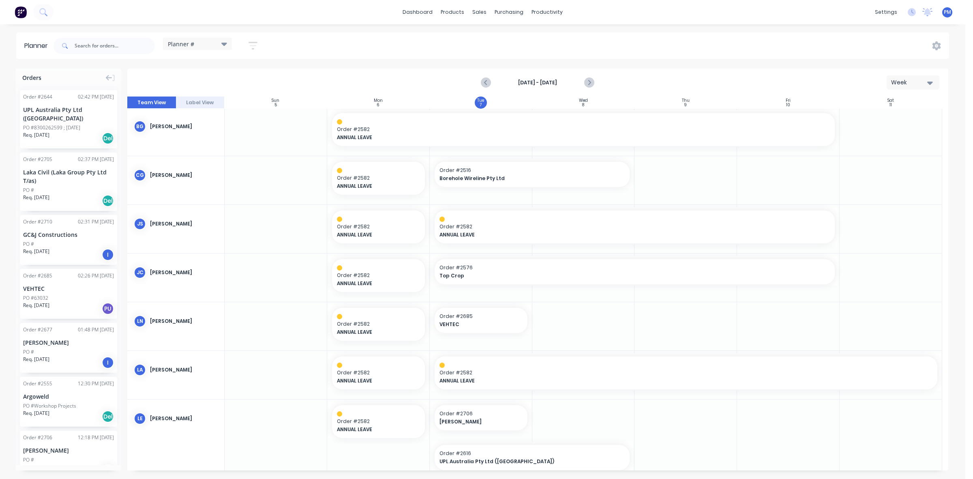
scroll to position [0, 0]
click at [590, 81] on icon "Next page" at bounding box center [589, 83] width 10 height 10
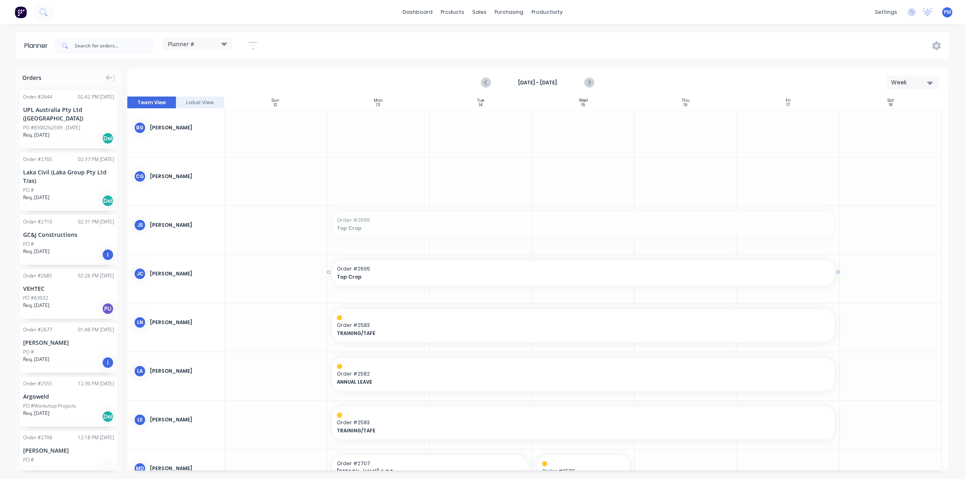
drag, startPoint x: 405, startPoint y: 221, endPoint x: 400, endPoint y: 272, distance: 50.9
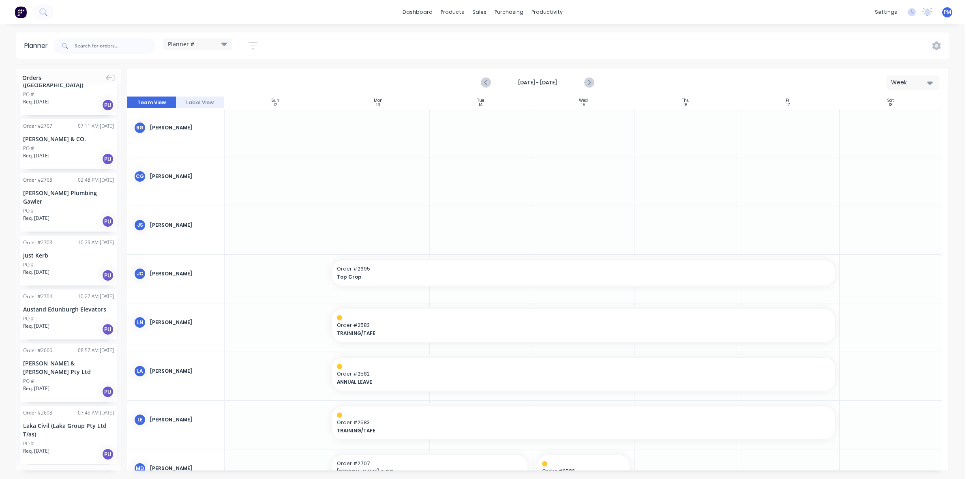
scroll to position [763, 0]
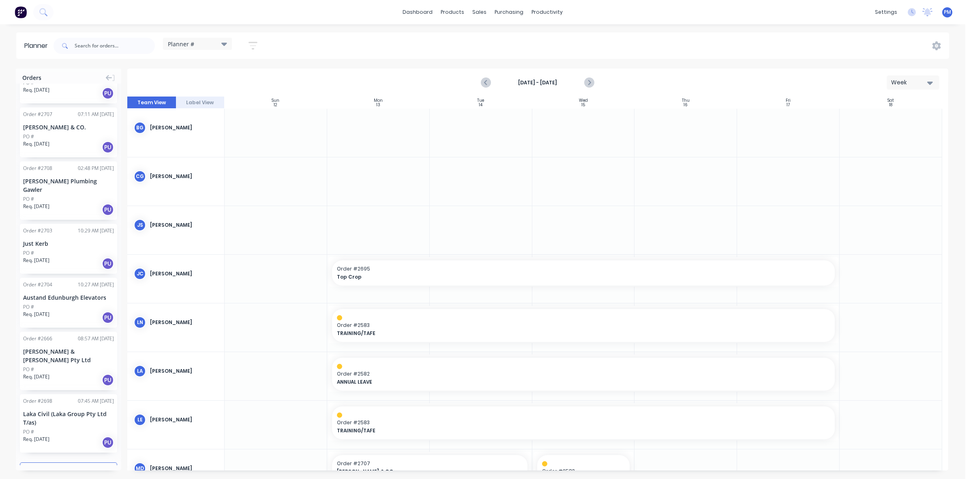
click at [57, 366] on div "PO #" at bounding box center [68, 369] width 91 height 7
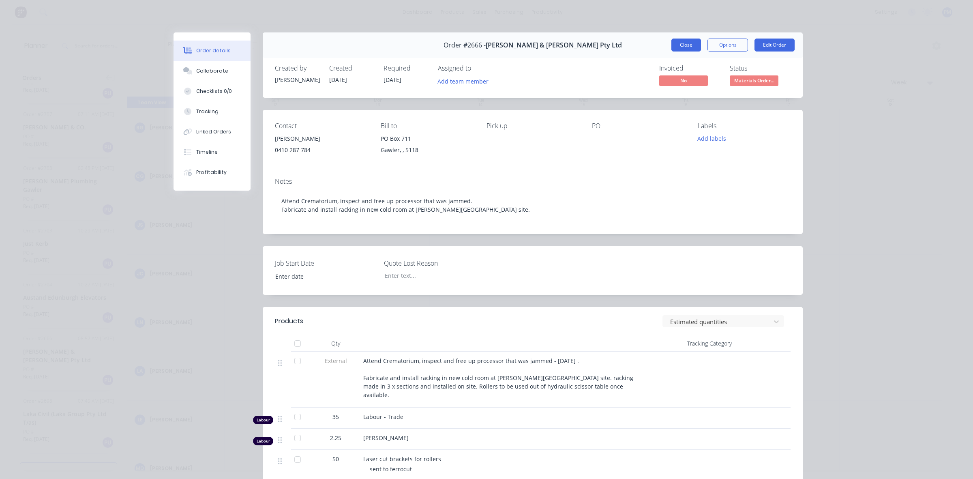
click at [678, 45] on button "Close" at bounding box center [687, 45] width 30 height 13
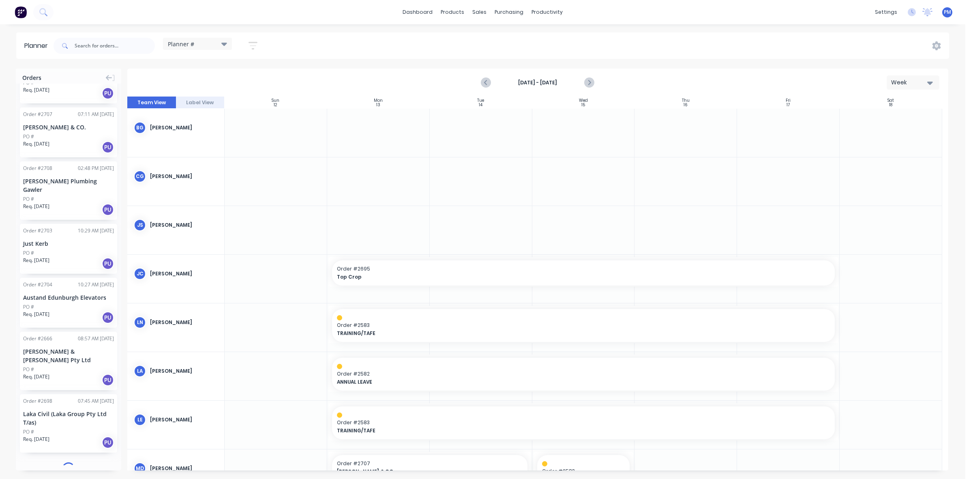
scroll to position [762, 0]
click at [80, 45] on input "text" at bounding box center [115, 46] width 80 height 16
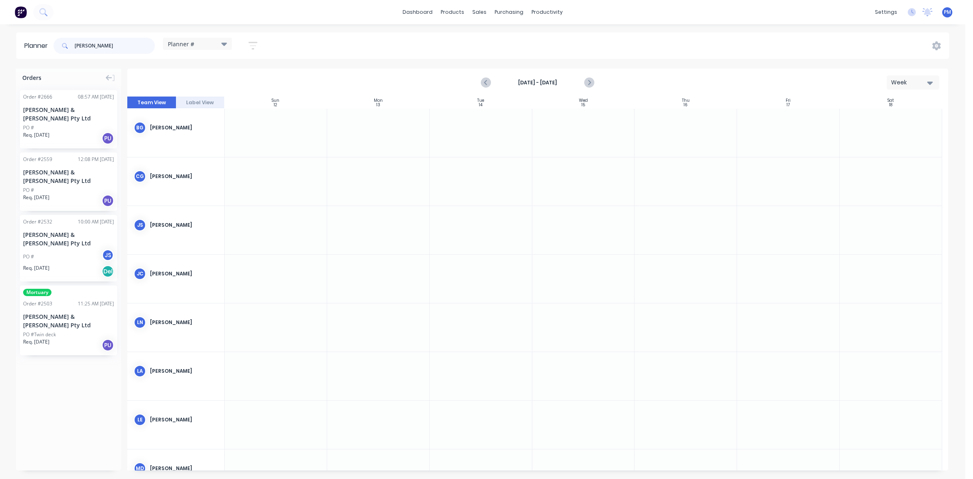
type input "[PERSON_NAME]"
drag, startPoint x: 49, startPoint y: 278, endPoint x: 341, endPoint y: 237, distance: 294.8
drag, startPoint x: 428, startPoint y: 227, endPoint x: 760, endPoint y: 234, distance: 331.8
click at [78, 194] on div "Req. [DATE] PU" at bounding box center [68, 201] width 91 height 14
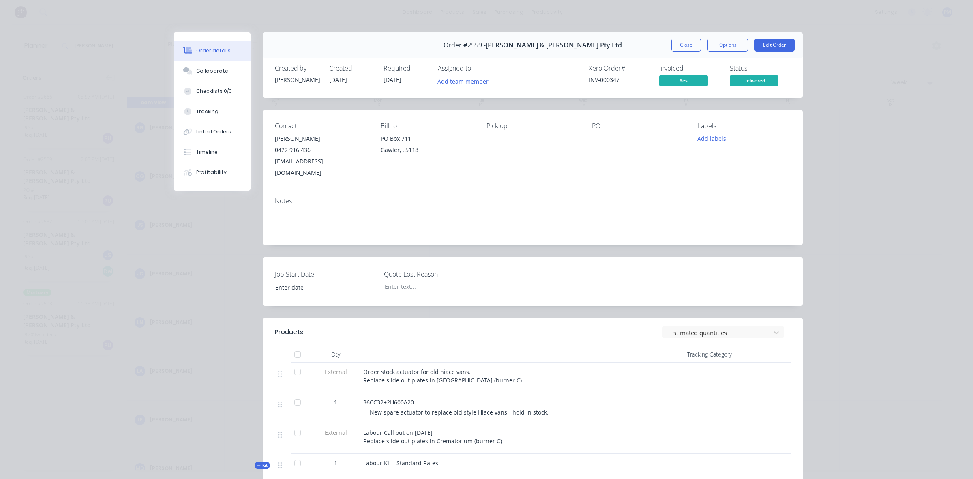
click at [674, 45] on button "Close" at bounding box center [687, 45] width 30 height 13
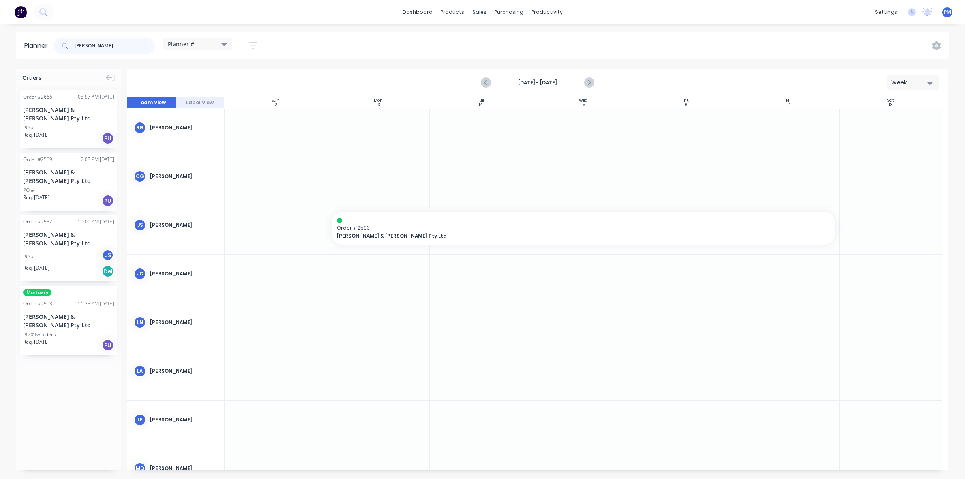
drag, startPoint x: 101, startPoint y: 48, endPoint x: 71, endPoint y: 46, distance: 30.5
click at [71, 47] on div "[PERSON_NAME]" at bounding box center [104, 46] width 101 height 16
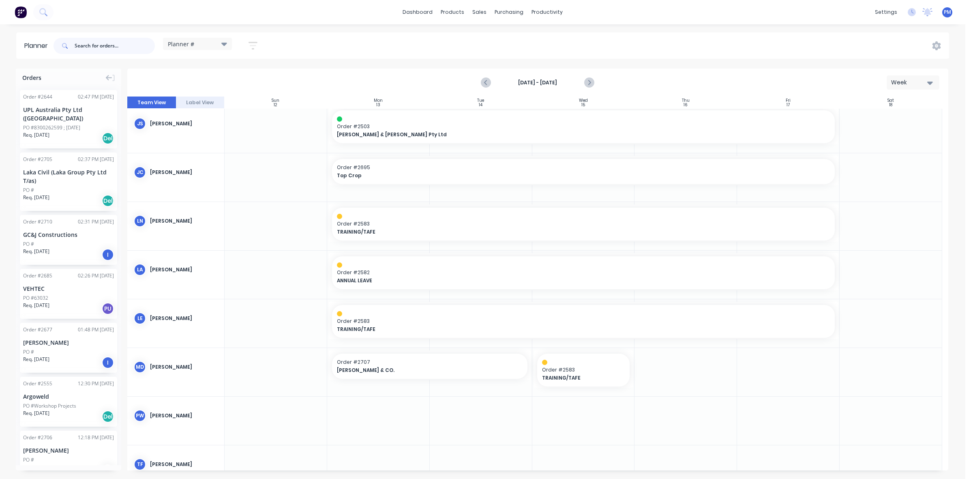
scroll to position [131, 0]
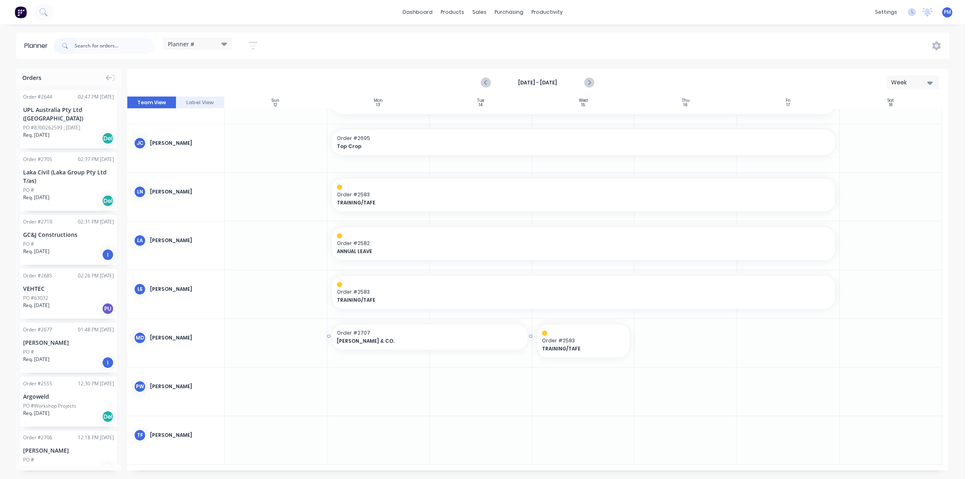
click at [374, 337] on span "[PERSON_NAME] & CO." at bounding box center [420, 340] width 167 height 7
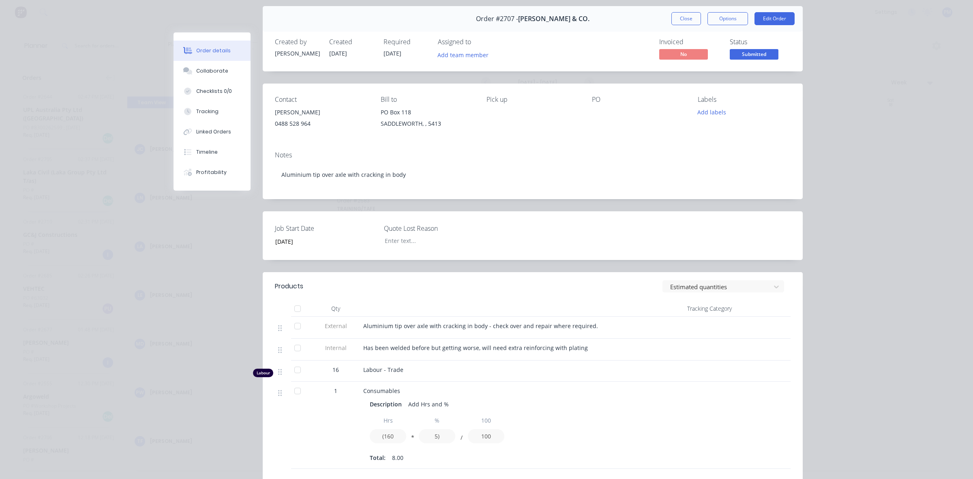
scroll to position [0, 0]
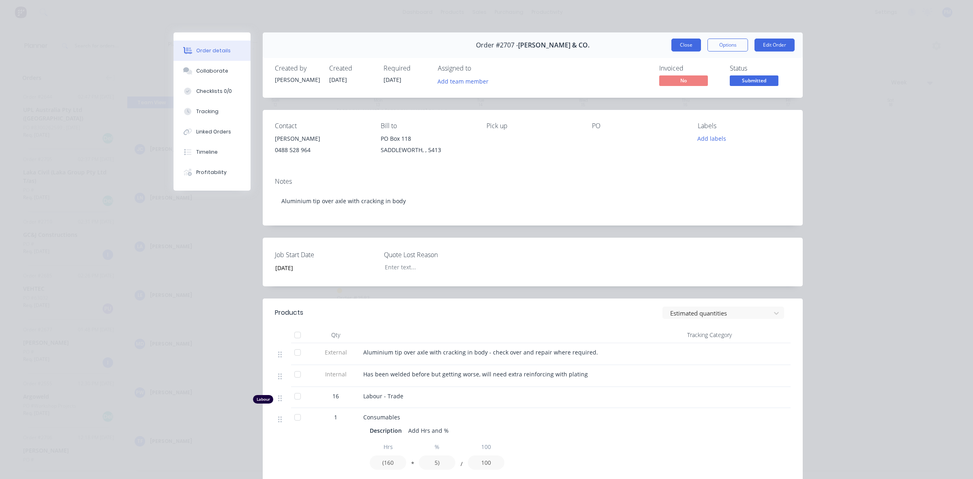
click at [676, 45] on button "Close" at bounding box center [687, 45] width 30 height 13
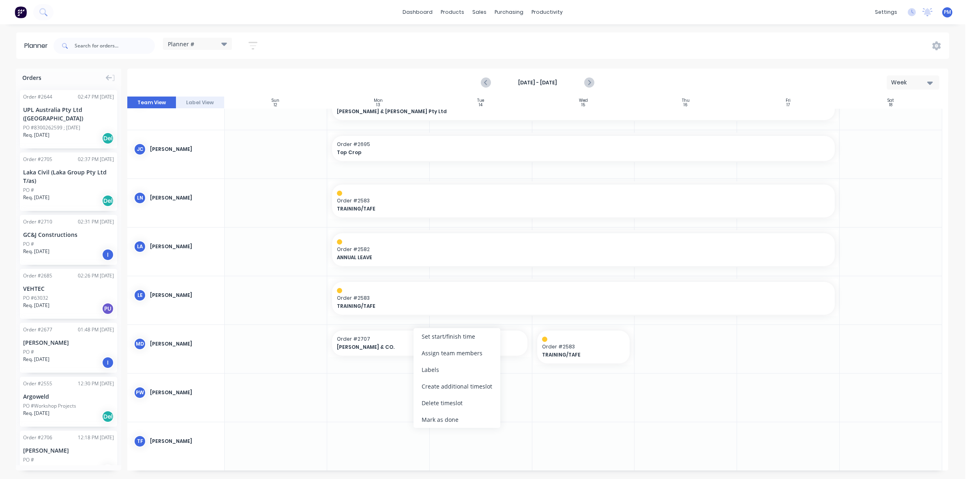
click at [433, 404] on div "Delete timeslot" at bounding box center [457, 403] width 87 height 17
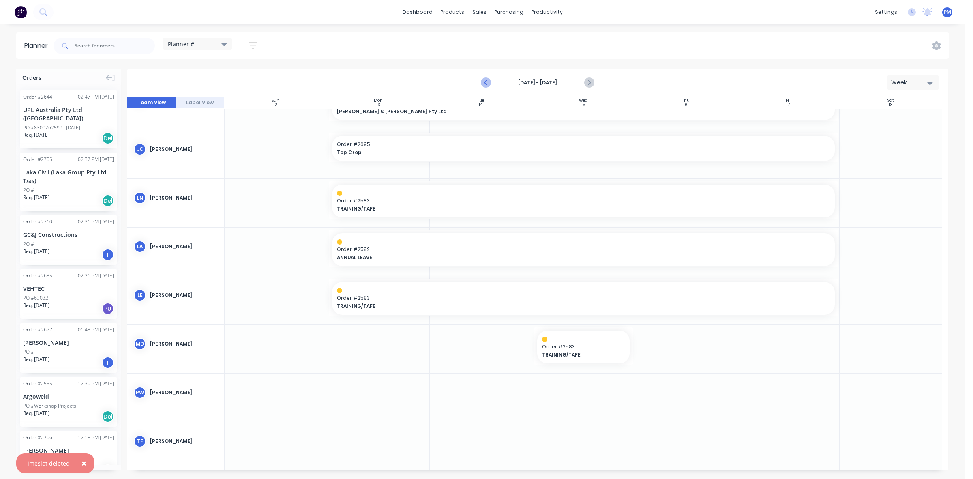
click at [484, 82] on icon "Previous page" at bounding box center [487, 83] width 10 height 10
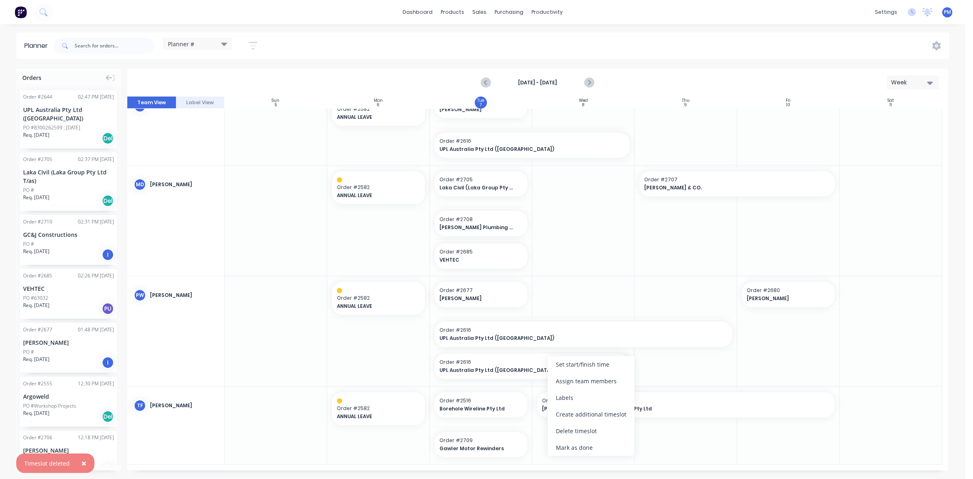
scroll to position [308, 0]
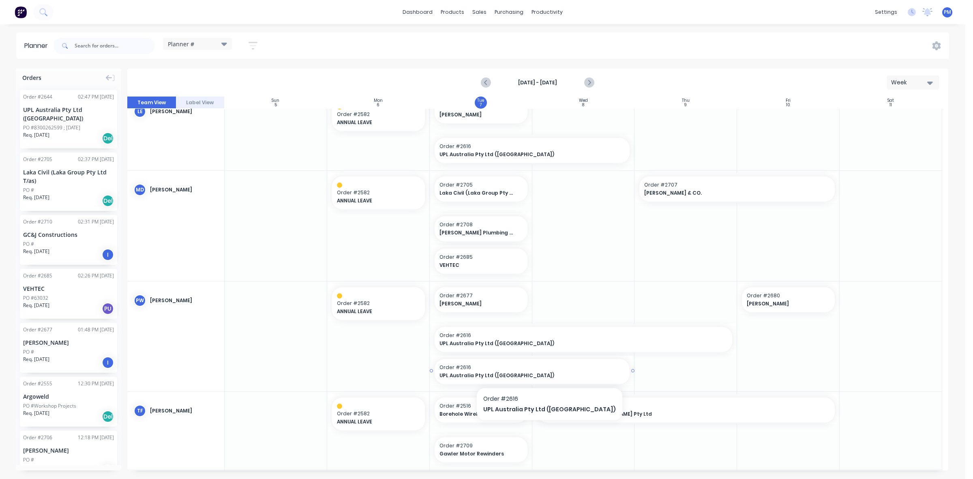
click at [508, 363] on div "Order # 2616 UPL Australia Pty Ltd ([GEOGRAPHIC_DATA])" at bounding box center [532, 371] width 195 height 25
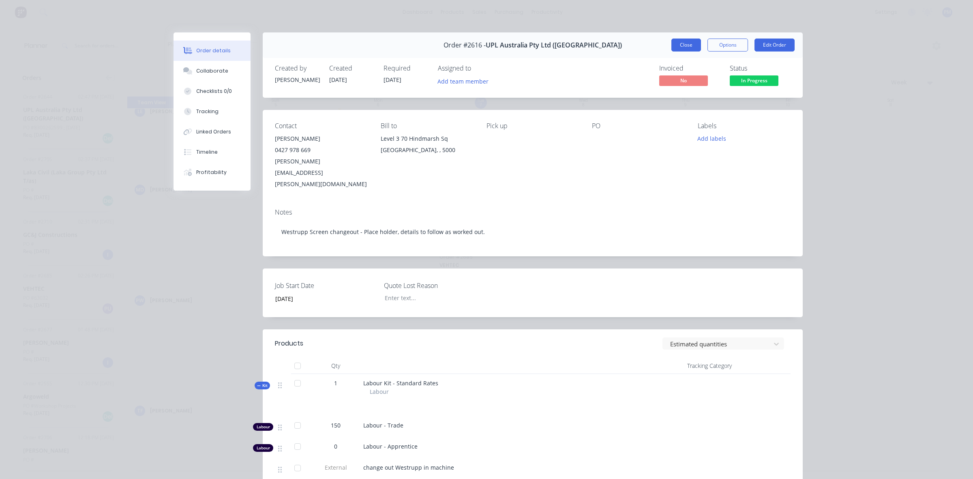
click at [672, 46] on button "Close" at bounding box center [687, 45] width 30 height 13
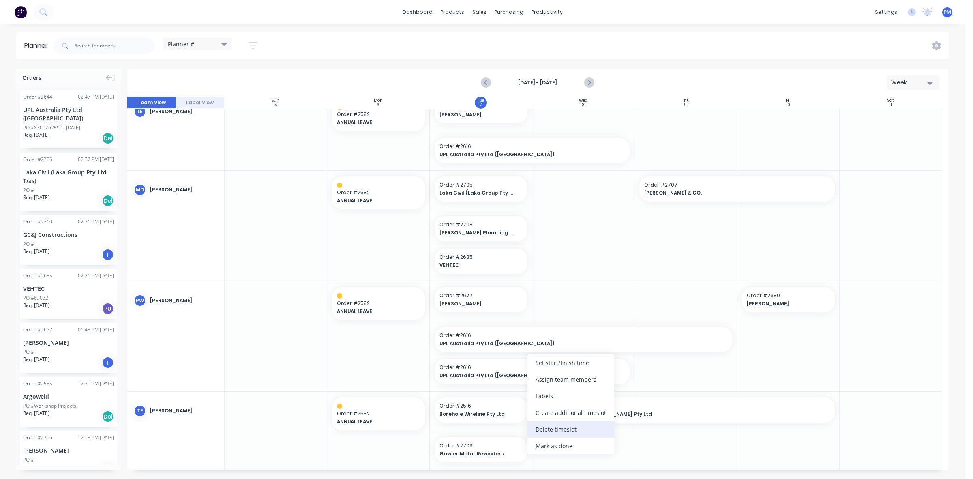
click at [550, 427] on div "Delete timeslot" at bounding box center [571, 429] width 87 height 17
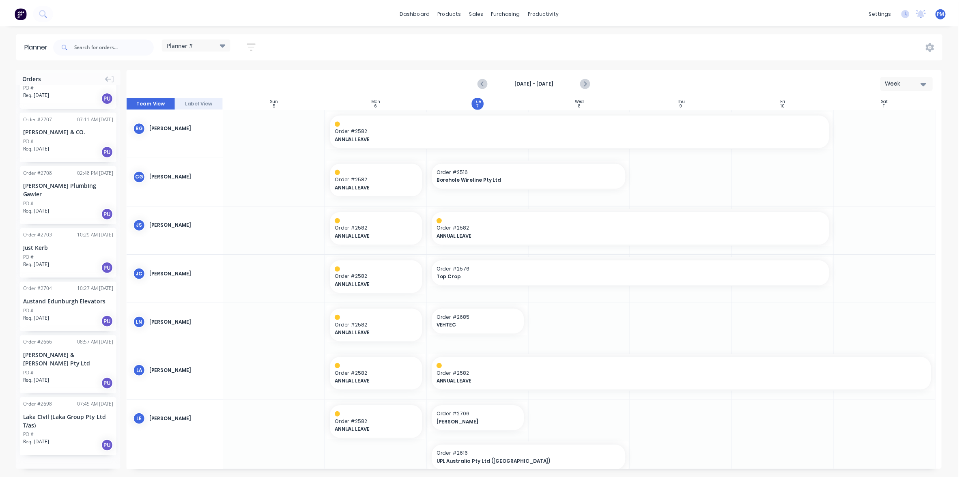
scroll to position [763, 0]
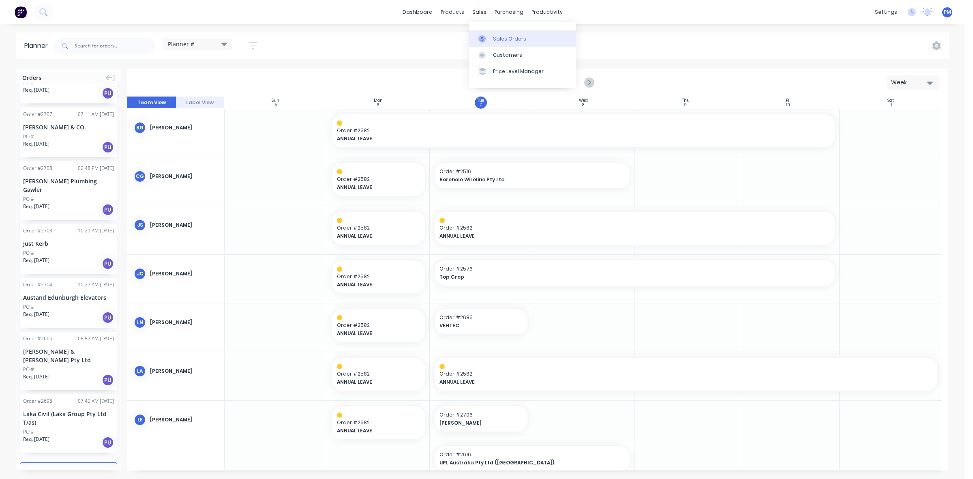
click at [496, 38] on div "Sales Orders" at bounding box center [509, 38] width 33 height 7
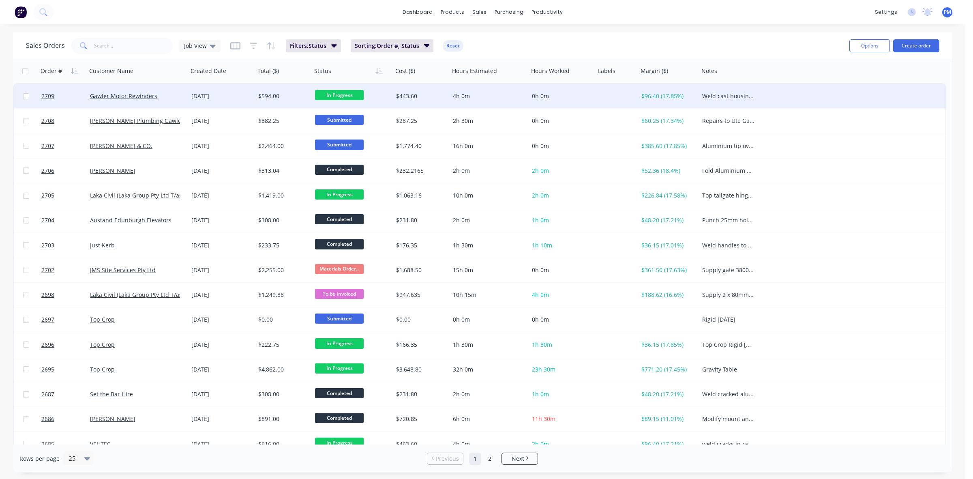
click at [240, 98] on div "[DATE]" at bounding box center [221, 96] width 60 height 8
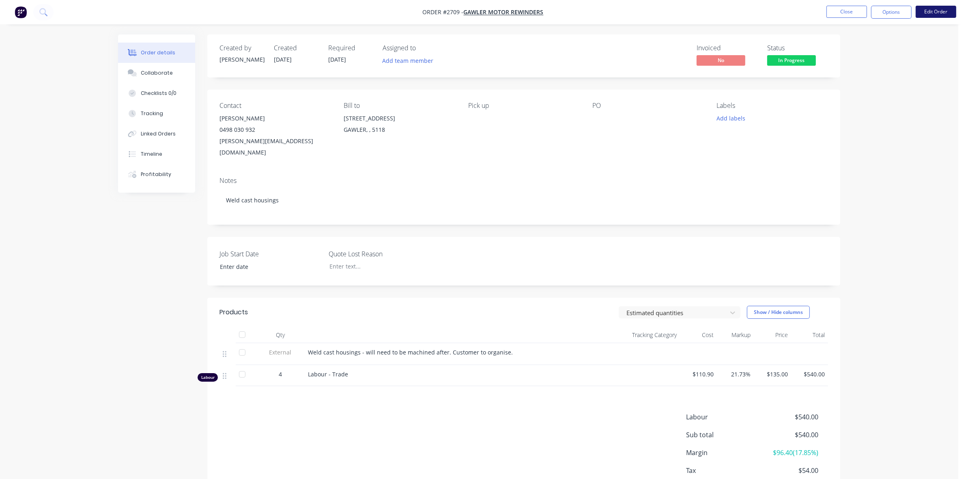
click at [940, 11] on button "Edit Order" at bounding box center [935, 12] width 41 height 12
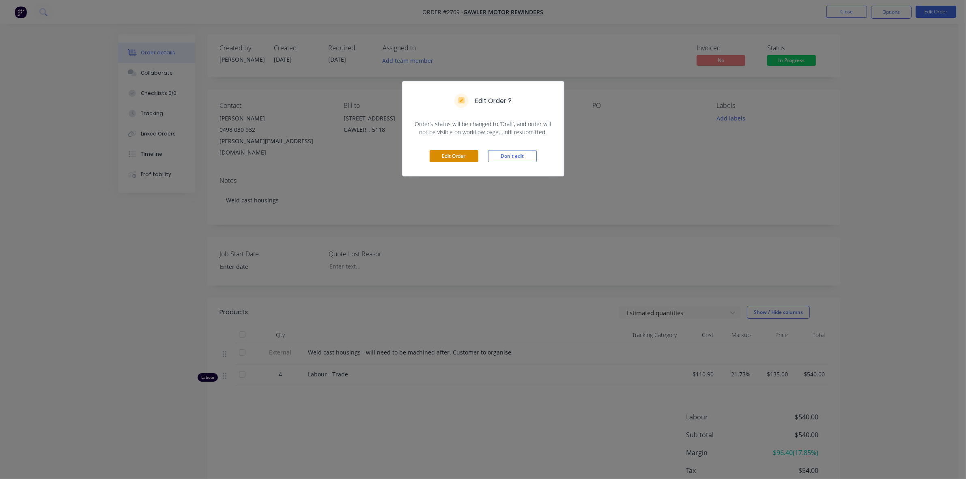
click at [466, 151] on button "Edit Order" at bounding box center [453, 156] width 49 height 12
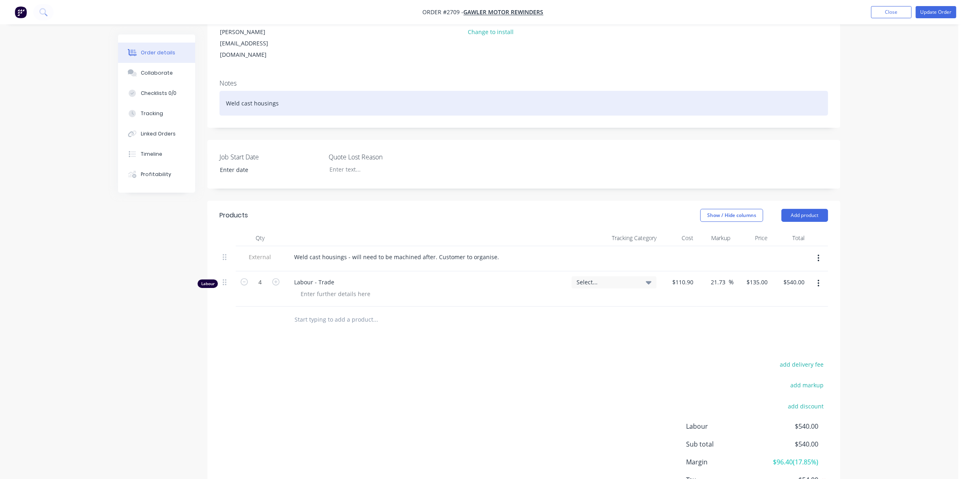
scroll to position [148, 0]
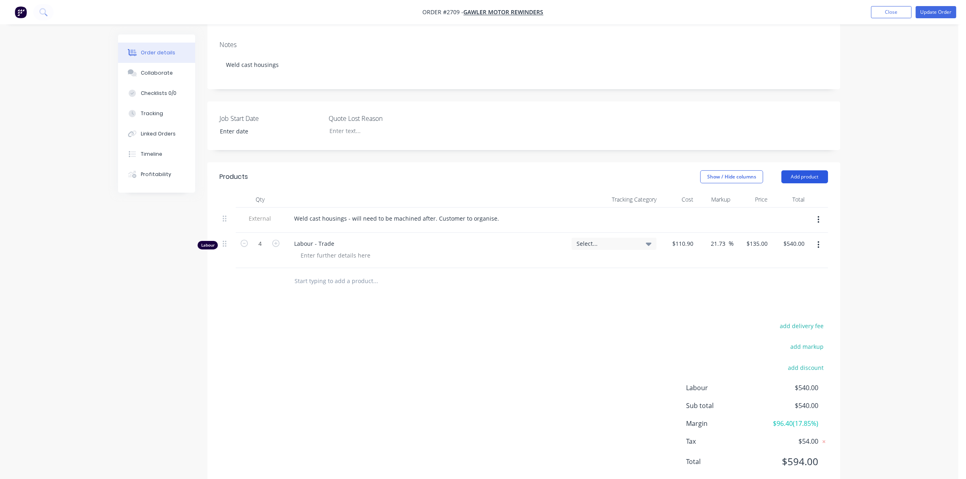
click at [788, 170] on button "Add product" at bounding box center [804, 176] width 47 height 13
click at [781, 208] on div "Basic product" at bounding box center [789, 214] width 62 height 12
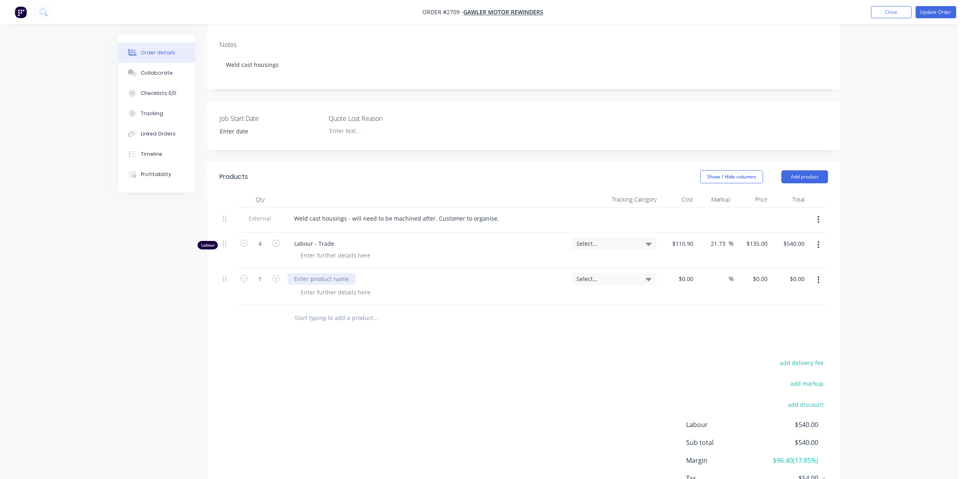
click at [332, 273] on div at bounding box center [322, 279] width 68 height 12
click at [687, 273] on input at bounding box center [691, 279] width 9 height 12
type input "$50.00"
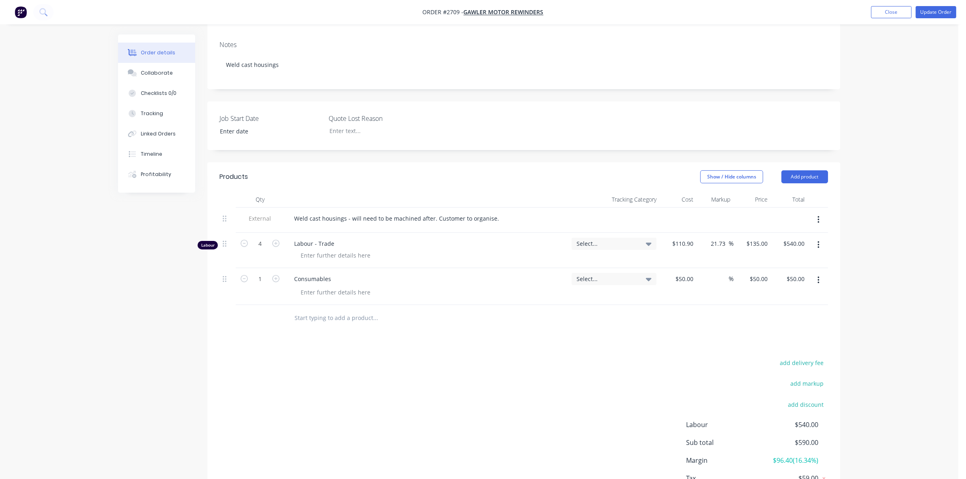
click at [710, 270] on div "%" at bounding box center [714, 286] width 37 height 37
click at [940, 12] on button "Update Order" at bounding box center [935, 12] width 41 height 12
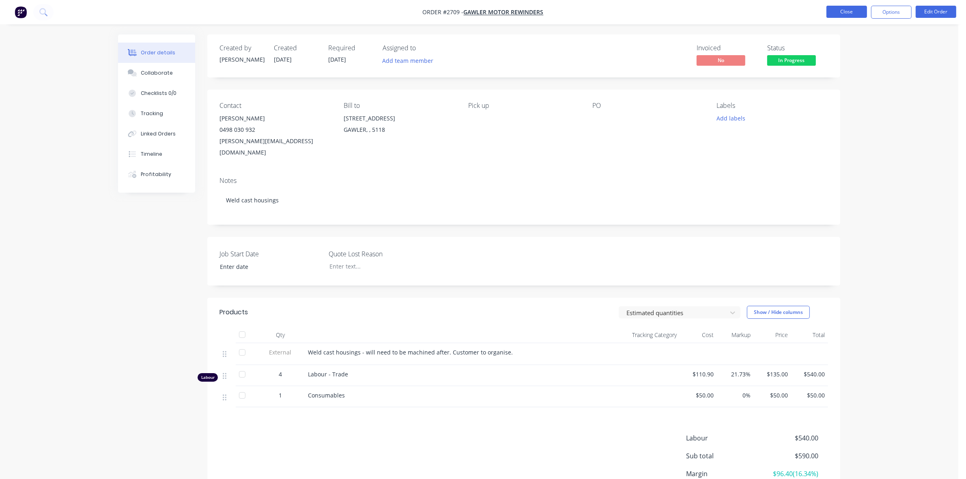
click at [838, 12] on button "Close" at bounding box center [846, 12] width 41 height 12
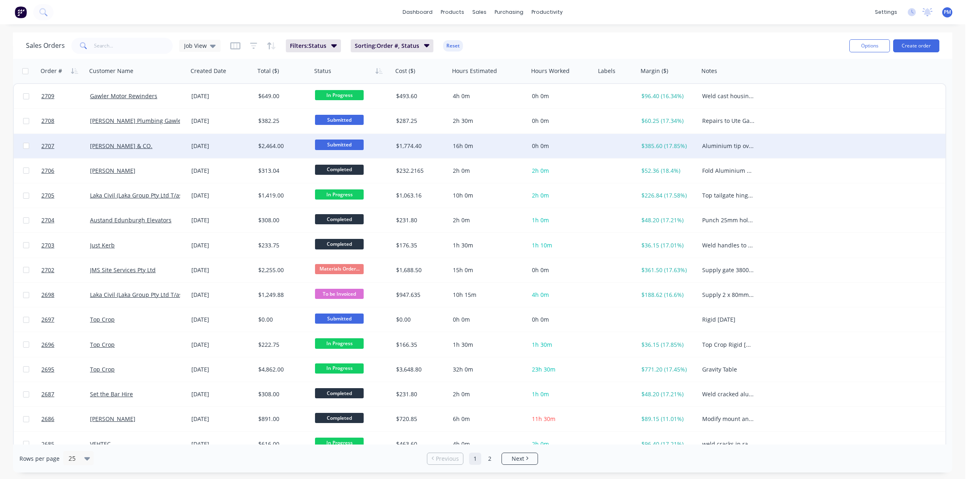
click at [180, 147] on div "[PERSON_NAME] & CO." at bounding box center [135, 146] width 90 height 8
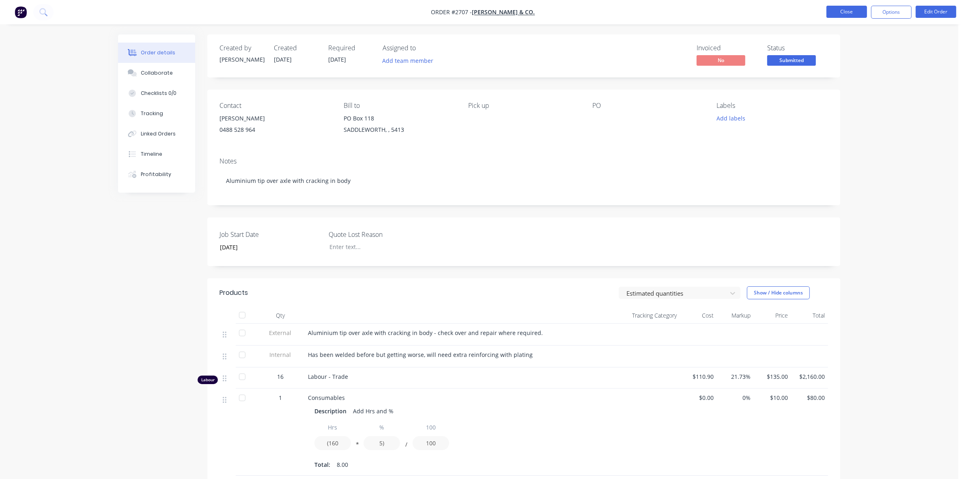
click at [841, 11] on button "Close" at bounding box center [846, 12] width 41 height 12
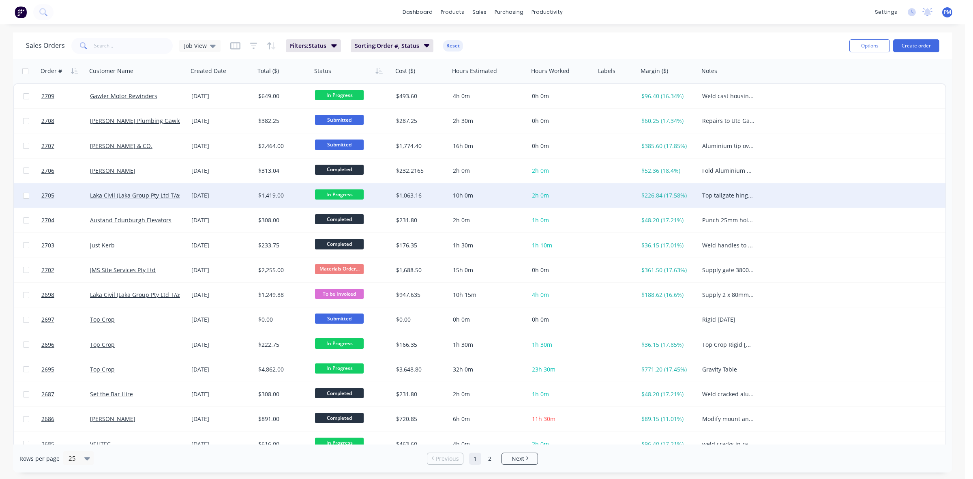
click at [230, 191] on div "[DATE]" at bounding box center [221, 195] width 67 height 24
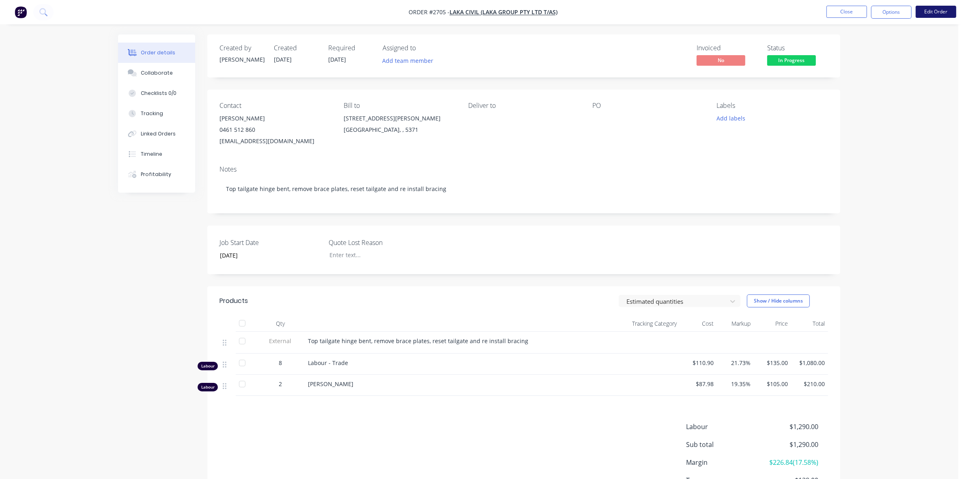
click at [931, 13] on button "Edit Order" at bounding box center [935, 12] width 41 height 12
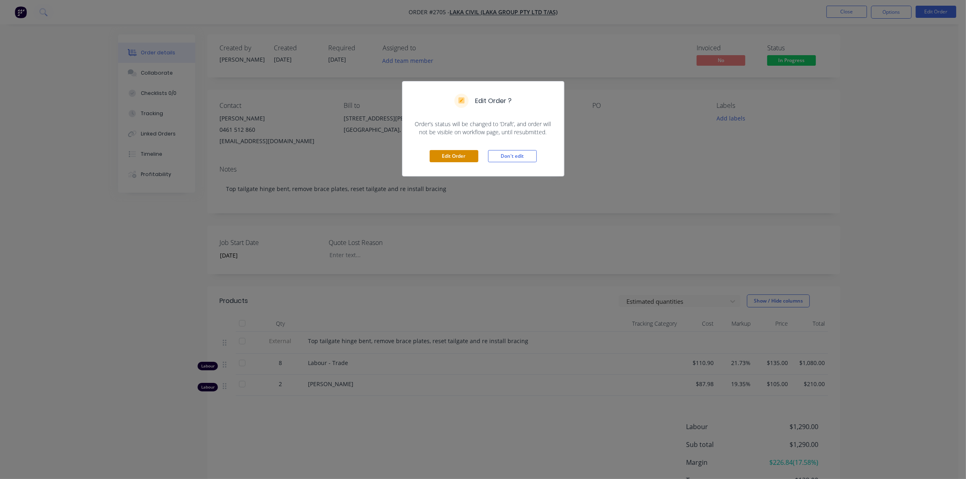
click at [457, 159] on button "Edit Order" at bounding box center [453, 156] width 49 height 12
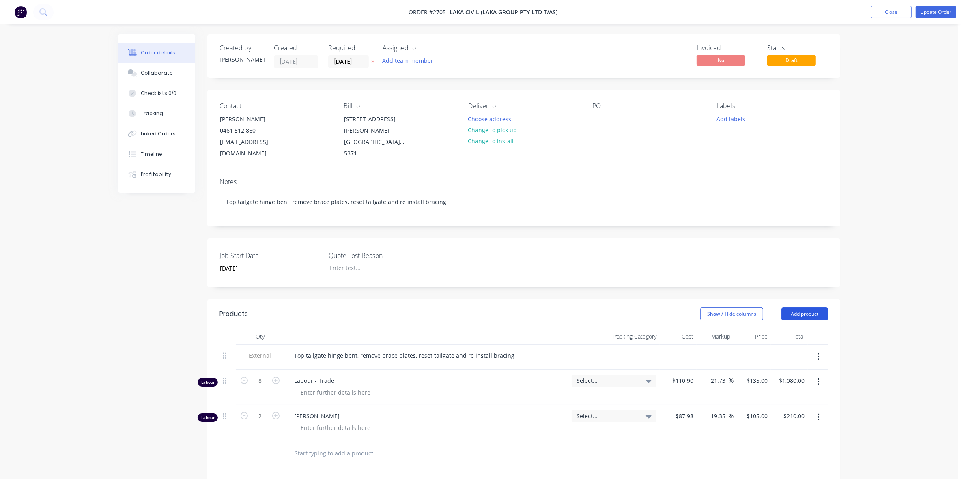
click at [812, 307] on button "Add product" at bounding box center [804, 313] width 47 height 13
click at [779, 345] on div "Basic product" at bounding box center [789, 351] width 62 height 12
click at [295, 445] on div at bounding box center [322, 451] width 68 height 12
click at [680, 441] on div at bounding box center [677, 458] width 37 height 37
type input "$25.00"
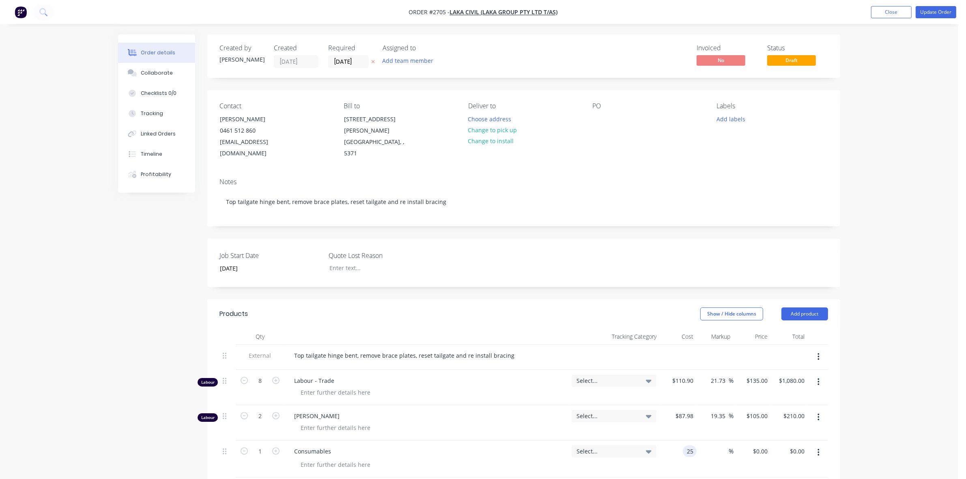
type input "$25.00"
click at [685, 461] on div "$25.00 25" at bounding box center [677, 458] width 37 height 37
click at [934, 12] on button "Update Order" at bounding box center [935, 12] width 41 height 12
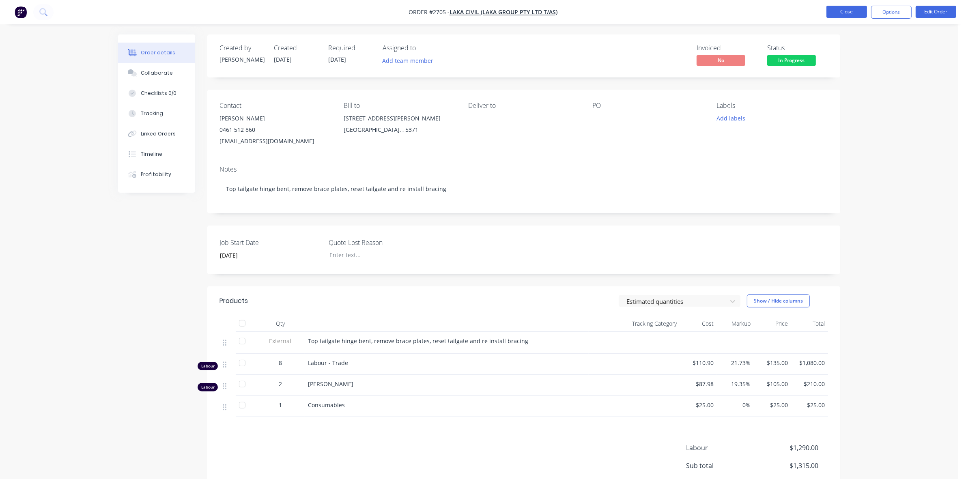
click at [861, 13] on button "Close" at bounding box center [846, 12] width 41 height 12
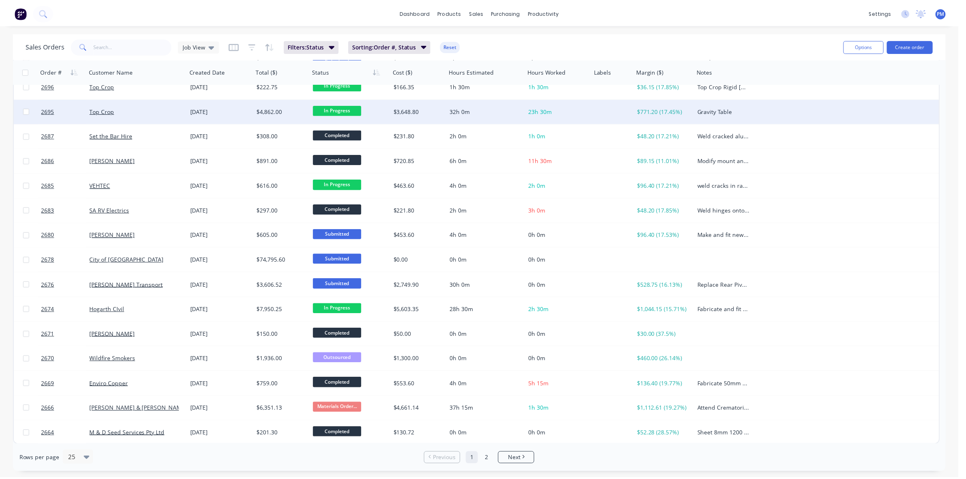
scroll to position [260, 0]
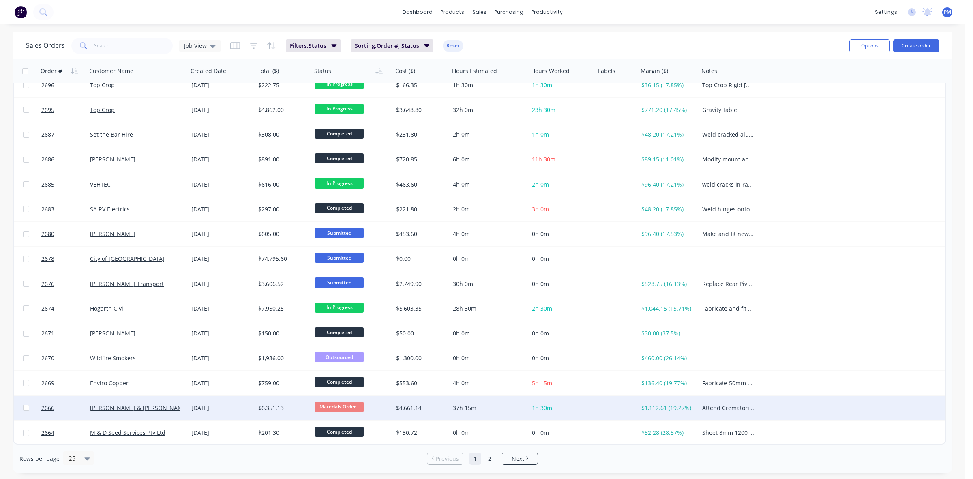
click at [230, 412] on div "[DATE]" at bounding box center [221, 408] width 67 height 24
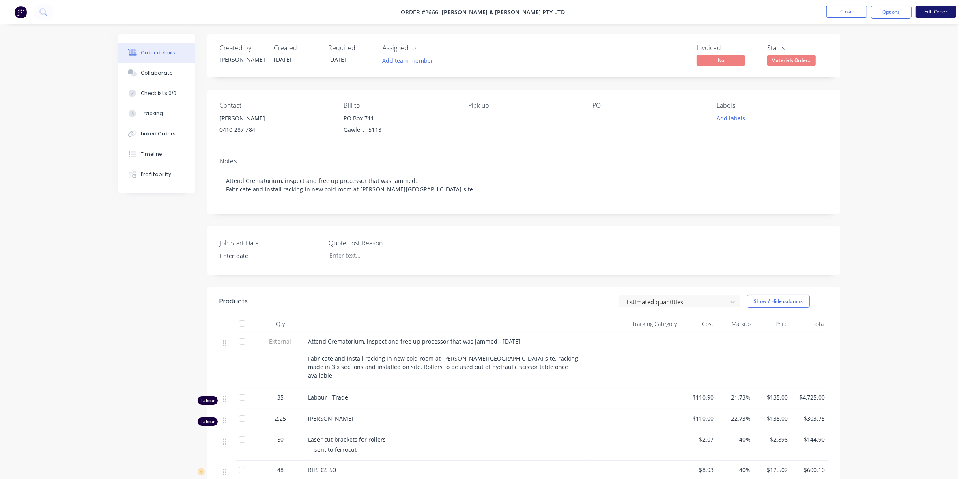
click at [940, 13] on button "Edit Order" at bounding box center [935, 12] width 41 height 12
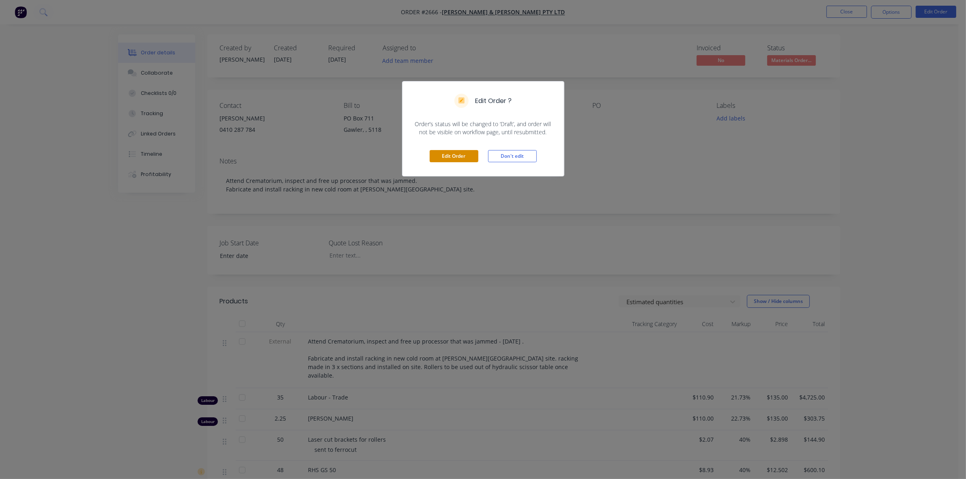
click at [462, 156] on button "Edit Order" at bounding box center [453, 156] width 49 height 12
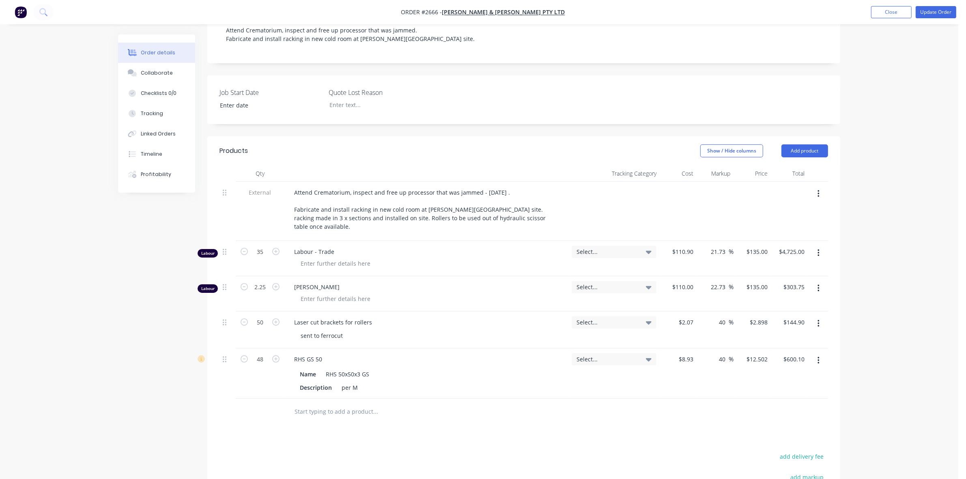
scroll to position [152, 0]
click at [805, 146] on button "Add product" at bounding box center [804, 150] width 47 height 13
click at [780, 183] on div "Basic product" at bounding box center [789, 187] width 62 height 12
click at [323, 403] on div at bounding box center [322, 409] width 68 height 12
click at [686, 403] on div "$0.00" at bounding box center [685, 409] width 22 height 12
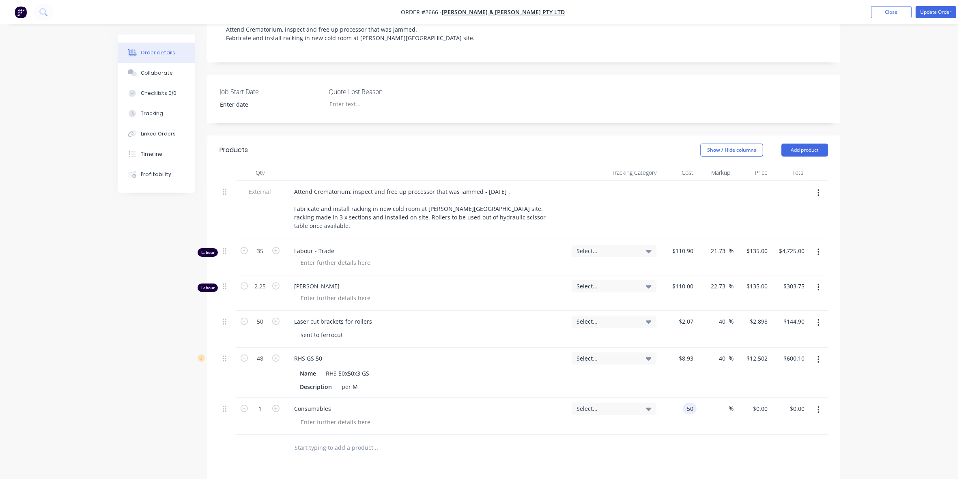
type input "$50.00"
click at [810, 365] on div at bounding box center [817, 373] width 20 height 50
click at [939, 11] on button "Update Order" at bounding box center [935, 12] width 41 height 12
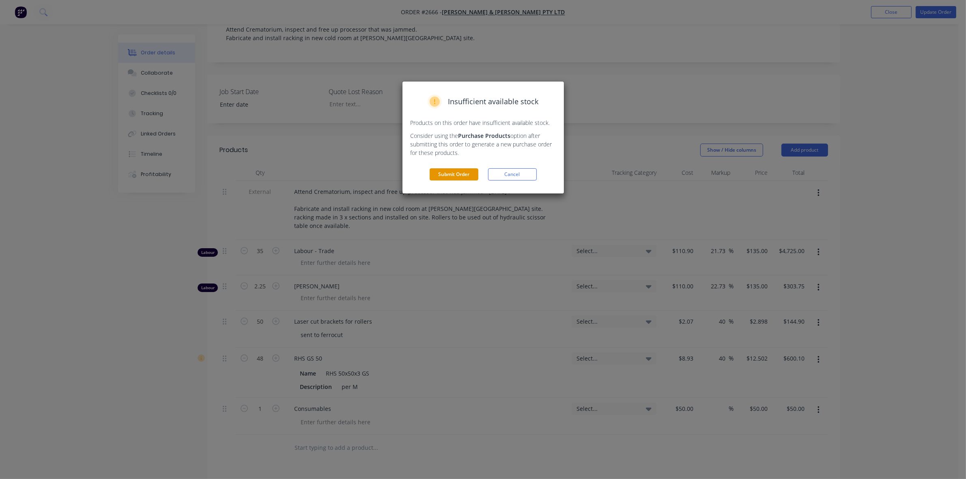
click at [451, 176] on button "Submit Order" at bounding box center [453, 174] width 49 height 12
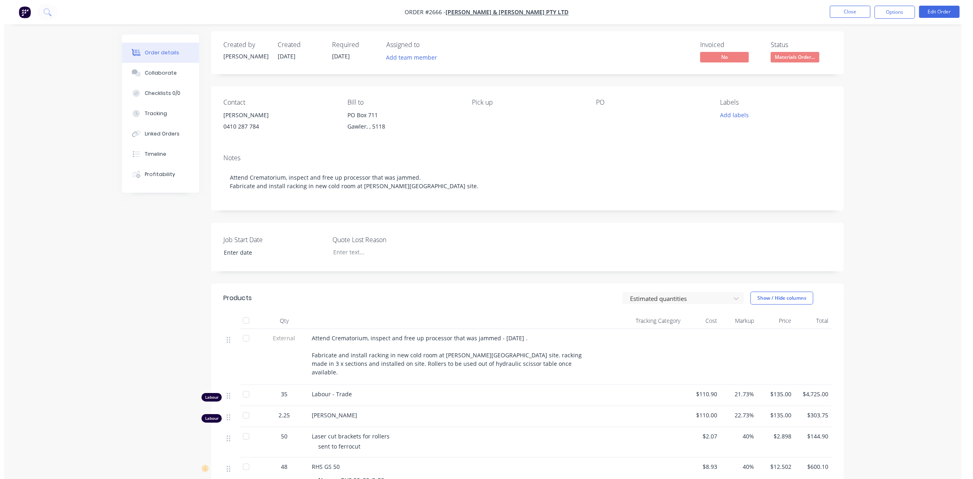
scroll to position [0, 0]
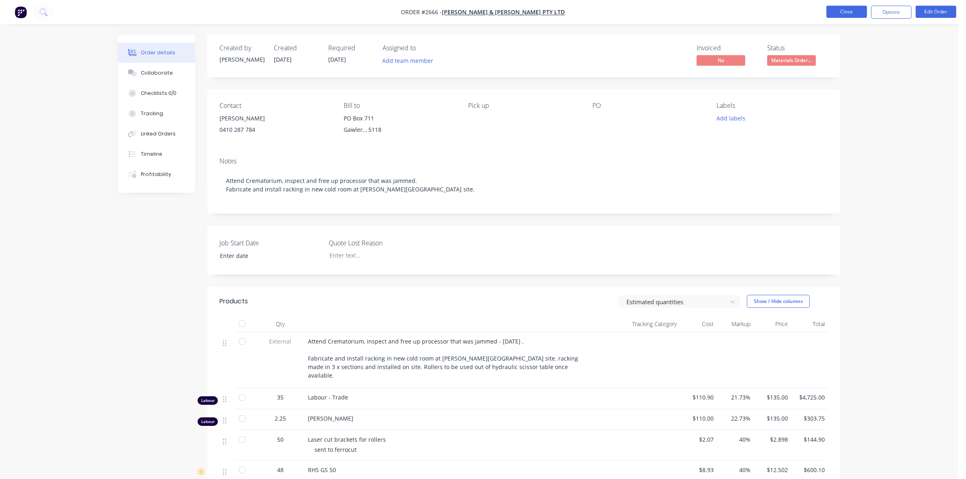
click at [847, 13] on button "Close" at bounding box center [846, 12] width 41 height 12
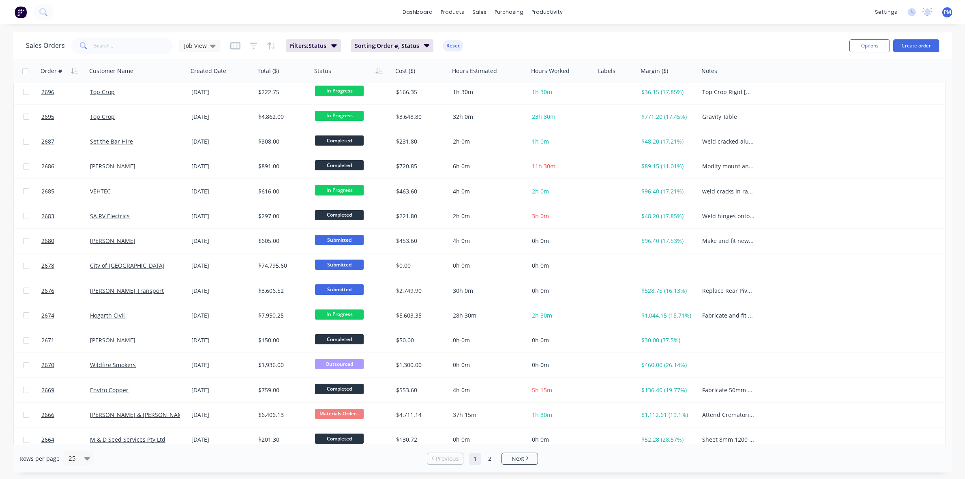
scroll to position [253, 0]
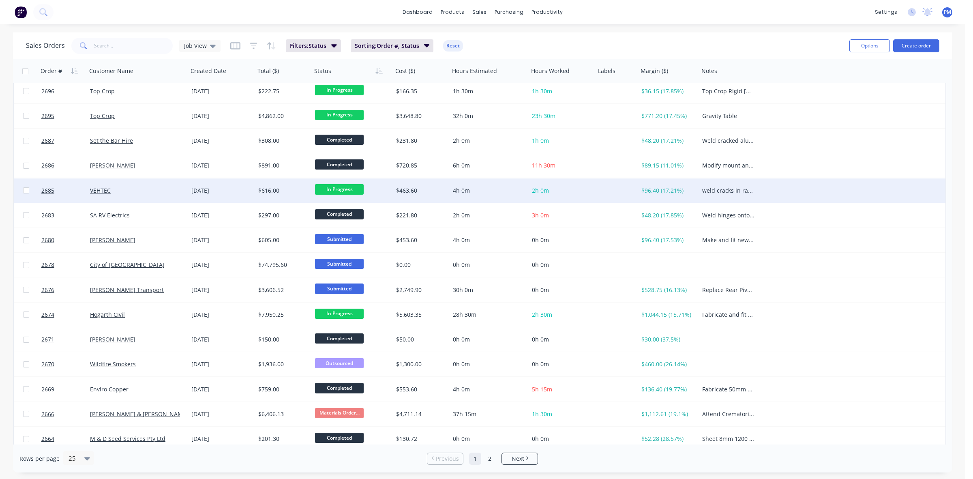
click at [293, 194] on div "$616.00" at bounding box center [283, 190] width 57 height 24
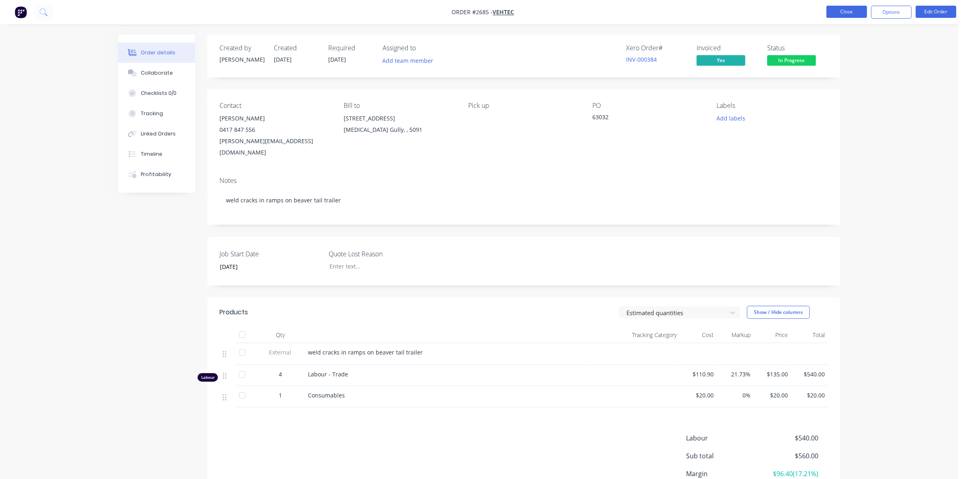
click at [852, 9] on button "Close" at bounding box center [846, 12] width 41 height 12
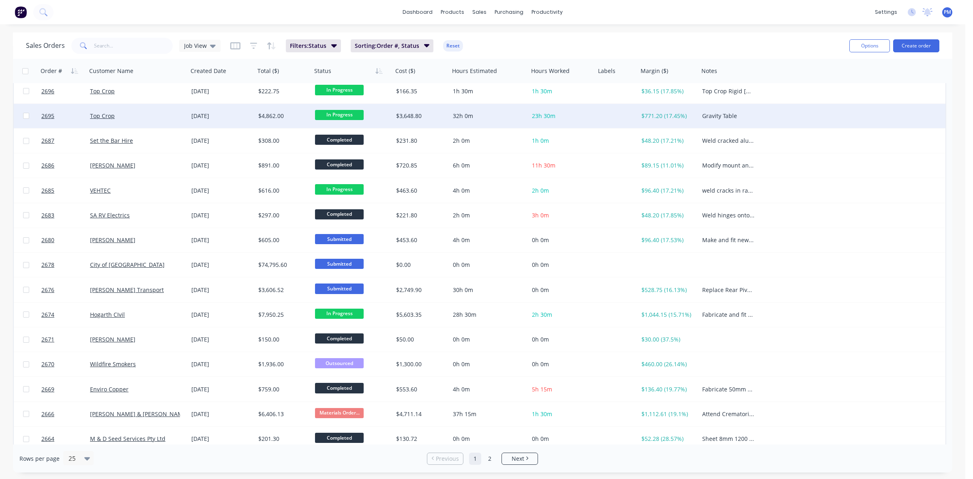
scroll to position [260, 0]
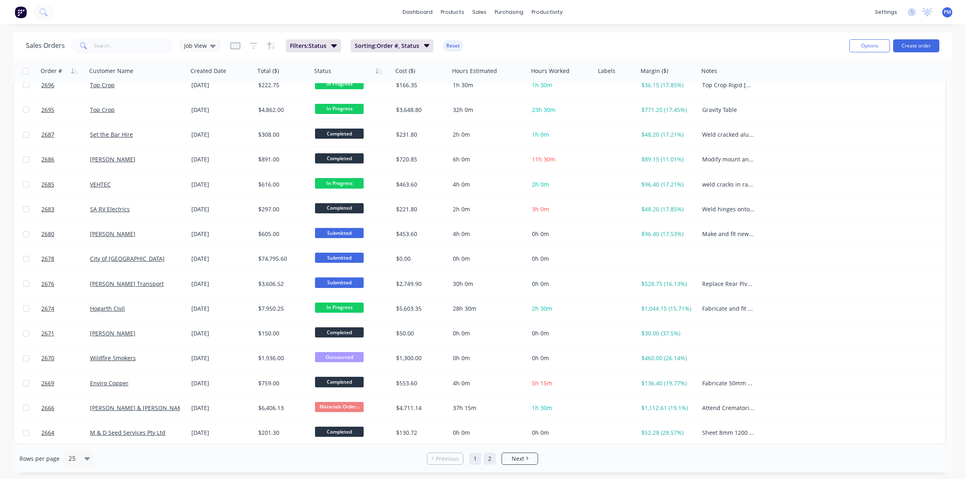
click at [490, 457] on link "2" at bounding box center [490, 459] width 12 height 12
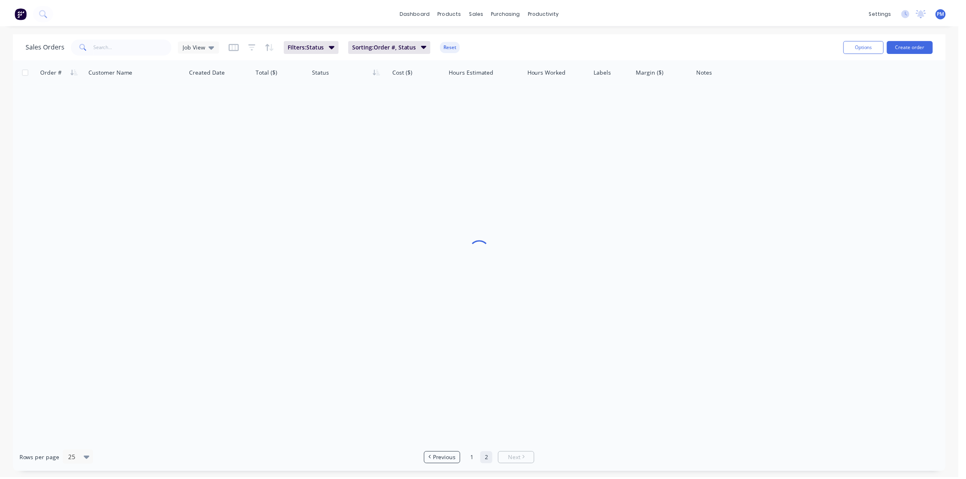
scroll to position [0, 0]
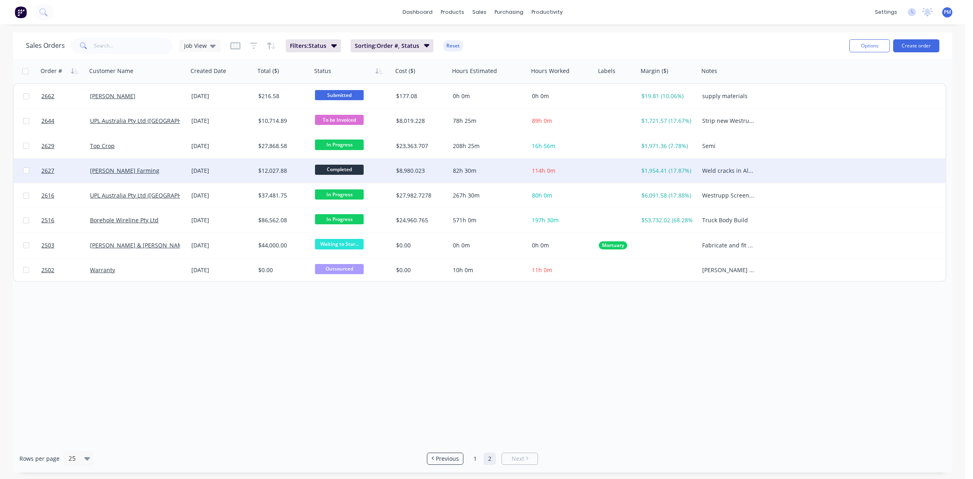
click at [237, 178] on div "[DATE]" at bounding box center [221, 171] width 67 height 24
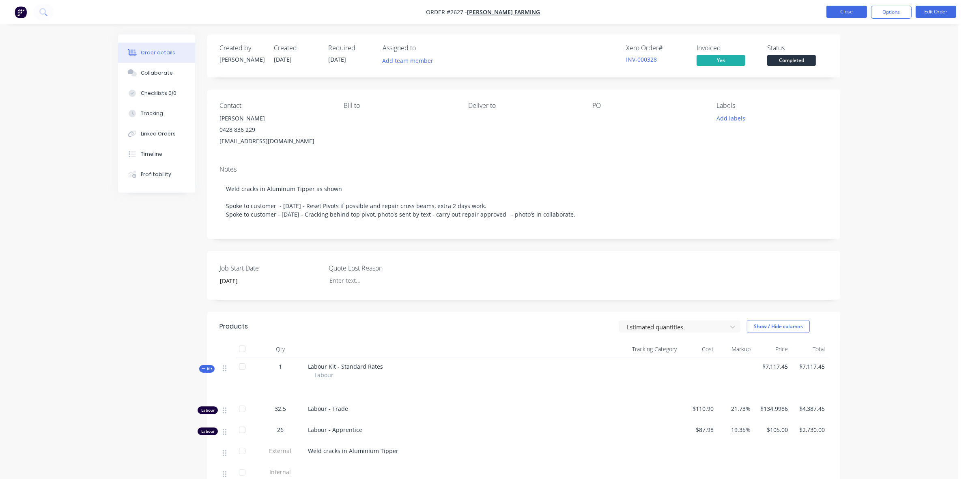
click at [856, 9] on button "Close" at bounding box center [846, 12] width 41 height 12
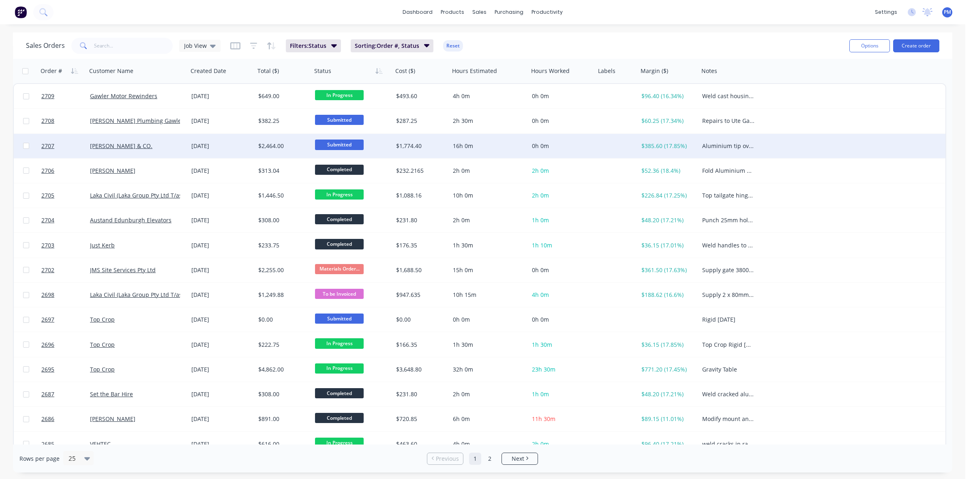
click at [167, 150] on div "[PERSON_NAME] & CO." at bounding box center [137, 146] width 101 height 24
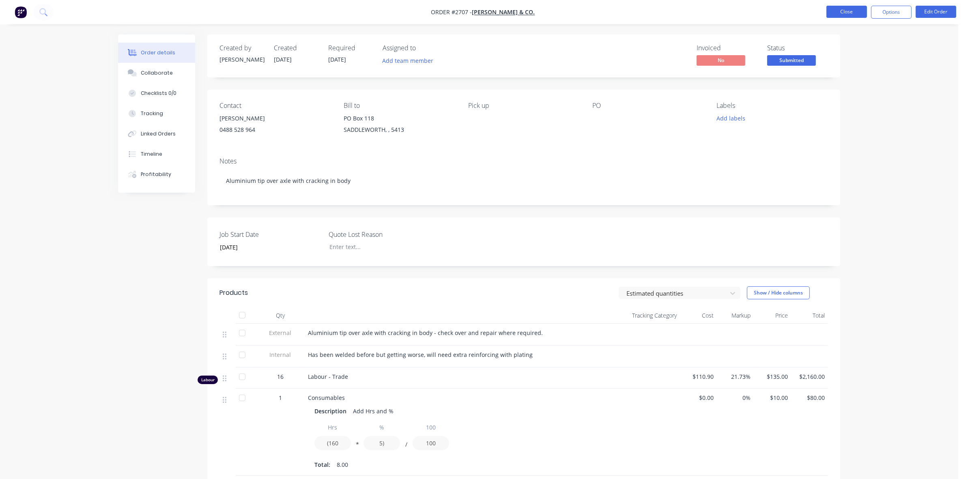
click at [851, 15] on button "Close" at bounding box center [846, 12] width 41 height 12
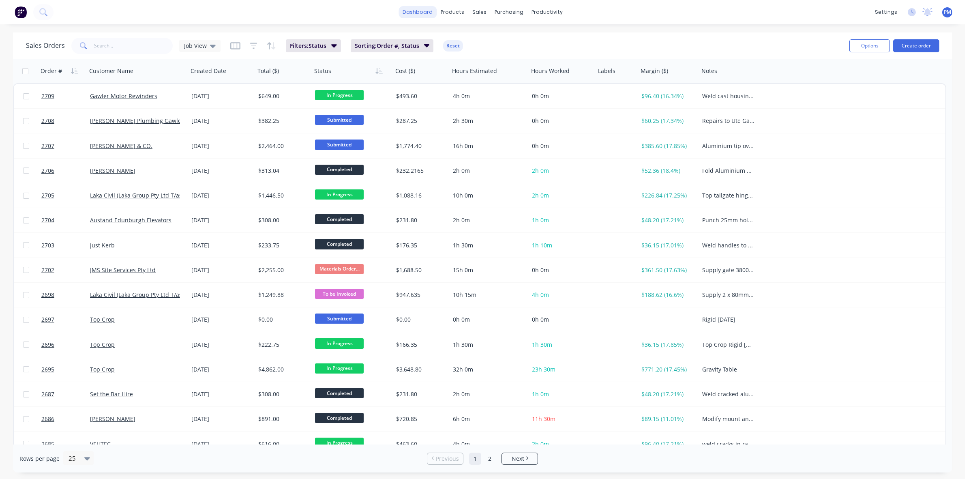
click at [421, 13] on link "dashboard" at bounding box center [418, 12] width 38 height 12
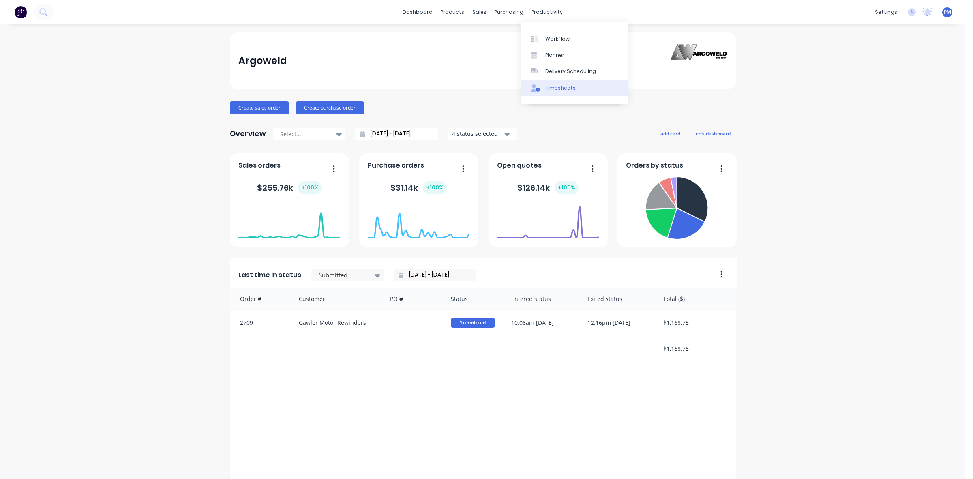
click at [550, 87] on div "Timesheets" at bounding box center [560, 87] width 30 height 7
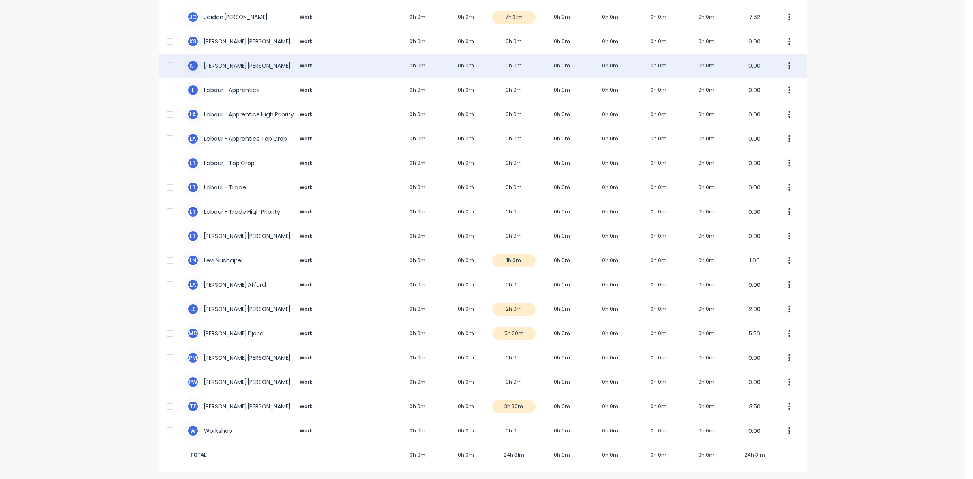
scroll to position [153, 0]
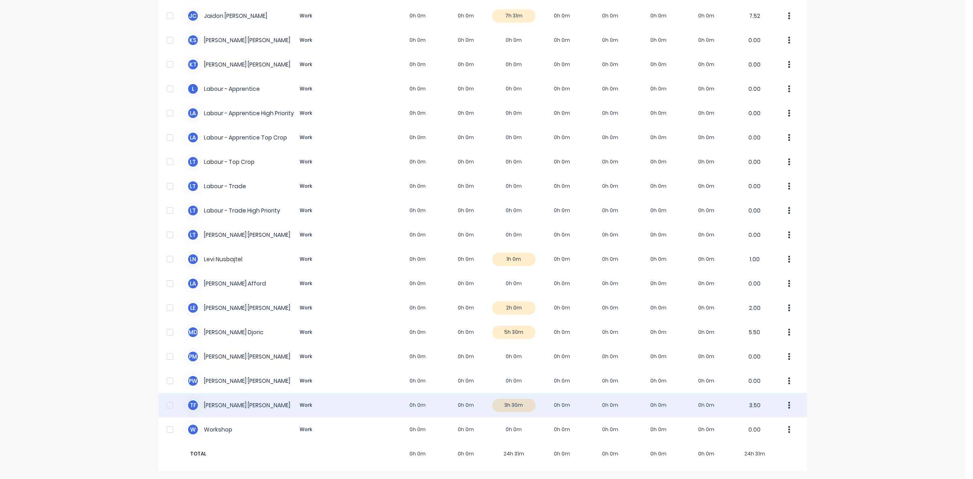
click at [522, 406] on div "T F [PERSON_NAME] Work 0h 0m 0h 0m 3h 30m 0h 0m 0h 0m 0h 0m 0h 0m 3.50" at bounding box center [483, 405] width 649 height 24
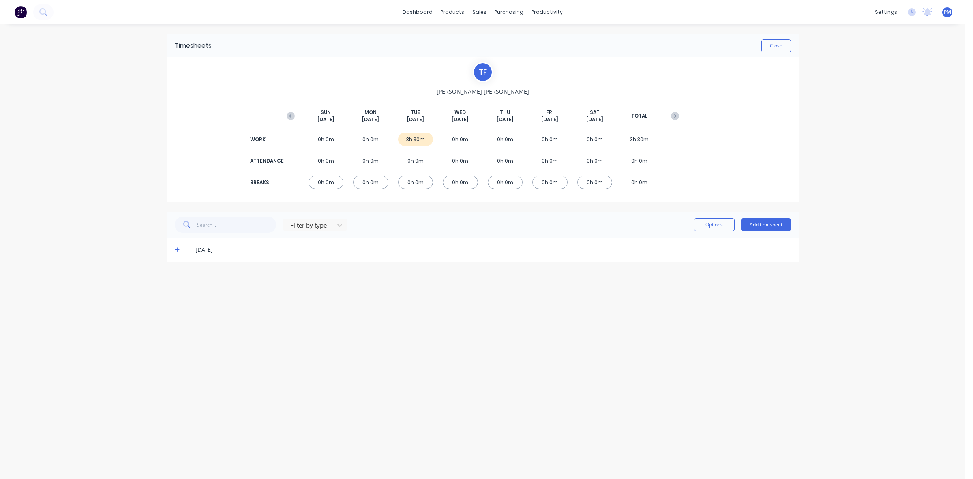
click at [176, 250] on icon at bounding box center [177, 250] width 5 height 6
click at [775, 44] on button "Close" at bounding box center [777, 45] width 30 height 13
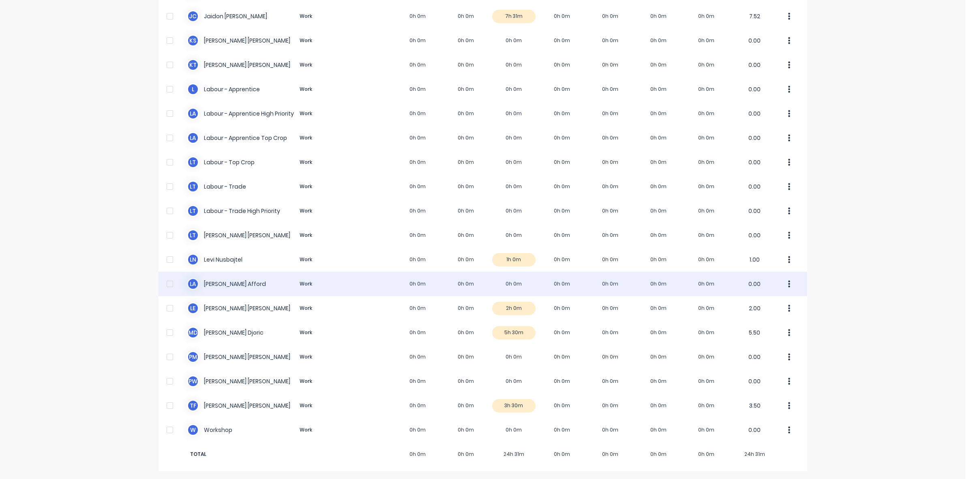
scroll to position [153, 0]
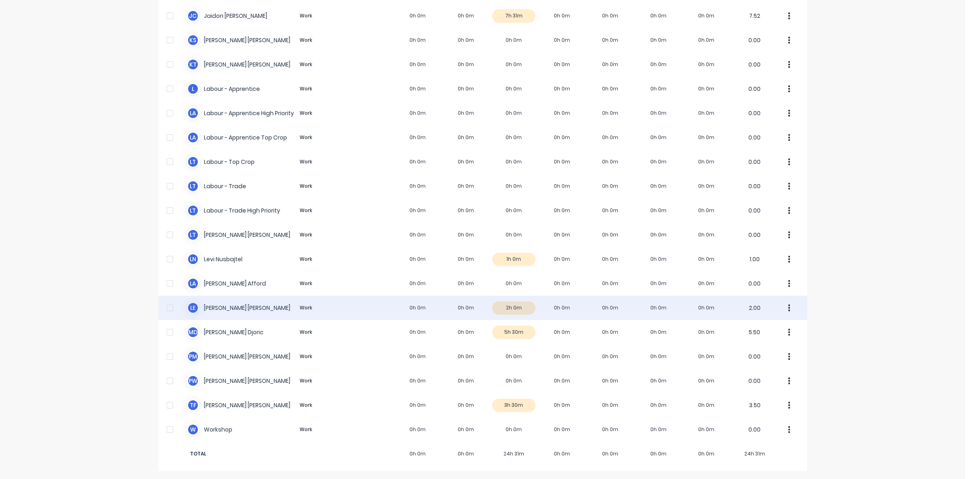
click at [520, 307] on div "L E [PERSON_NAME] Work 0h 0m 0h 0m 2h 0m 0h 0m 0h 0m 0h 0m 0h 0m 2.00" at bounding box center [483, 308] width 649 height 24
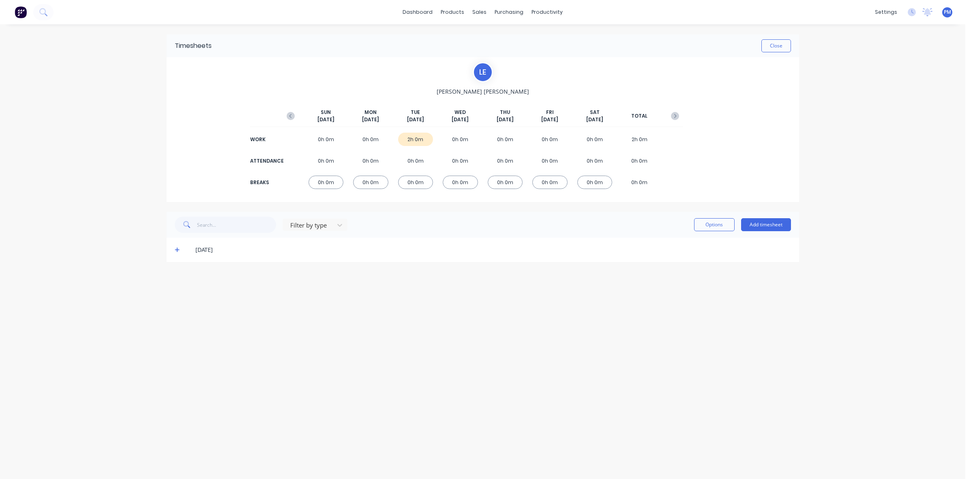
click at [178, 251] on icon at bounding box center [177, 250] width 5 height 6
click at [767, 49] on button "Close" at bounding box center [777, 45] width 30 height 13
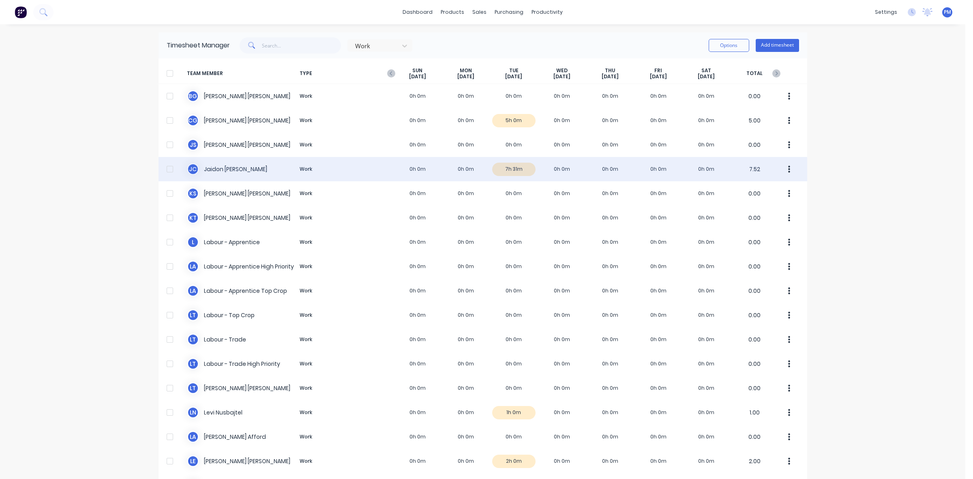
click at [522, 167] on div "[PERSON_NAME] [PERSON_NAME] Work 0h 0m 0h 0m 7h 31m 0h 0m 0h 0m 0h 0m 0h 0m 7.52" at bounding box center [483, 169] width 649 height 24
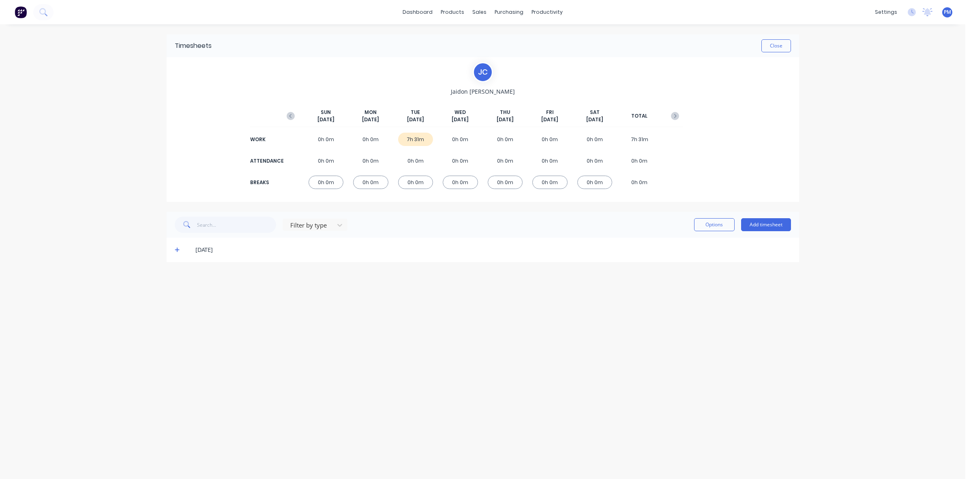
click at [176, 253] on span at bounding box center [179, 250] width 8 height 8
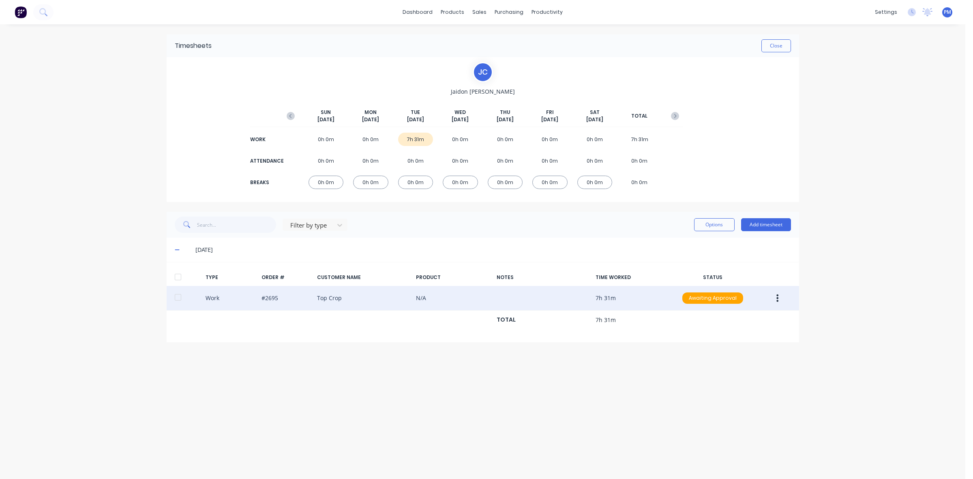
click at [777, 297] on icon "button" at bounding box center [778, 297] width 2 height 7
click at [725, 268] on div "Edit" at bounding box center [749, 268] width 62 height 12
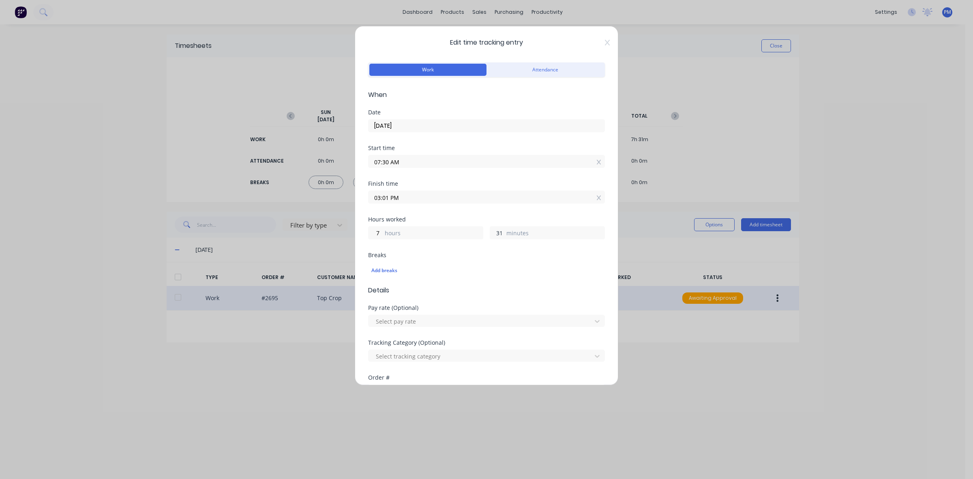
click at [496, 234] on input "31" at bounding box center [497, 233] width 14 height 12
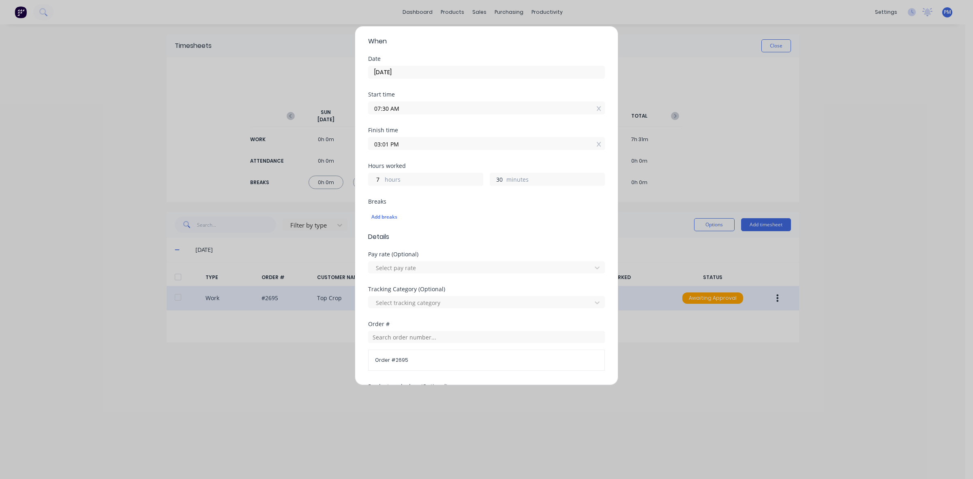
scroll to position [203, 0]
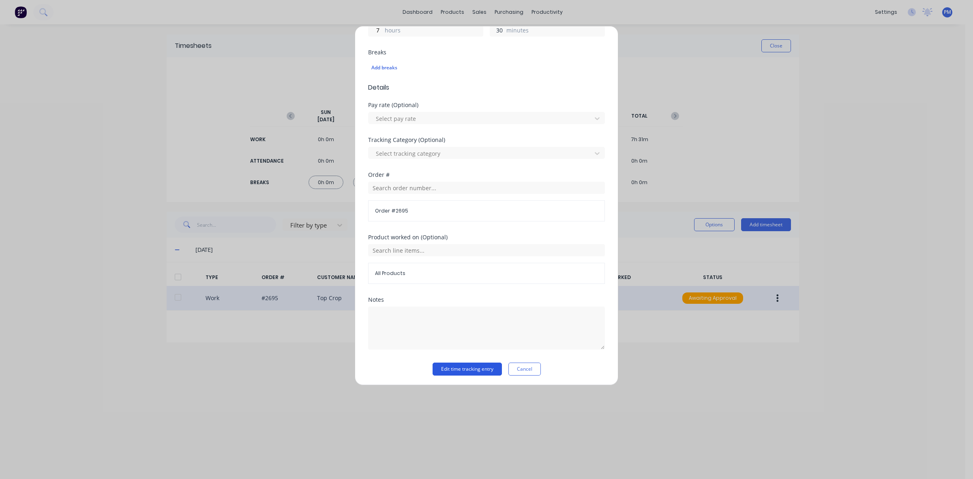
type input "30"
type input "03:00 PM"
click at [464, 370] on button "Edit time tracking entry" at bounding box center [467, 369] width 69 height 13
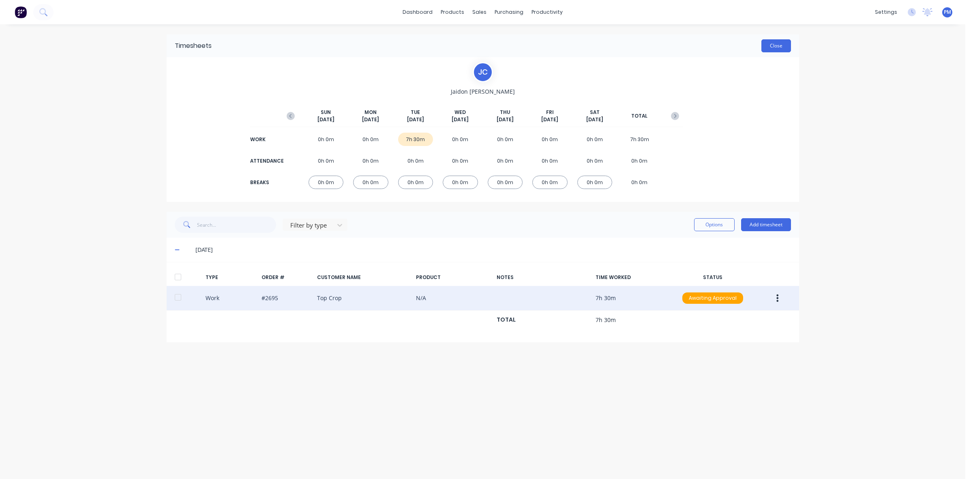
click at [770, 43] on button "Close" at bounding box center [777, 45] width 30 height 13
